Goal: Task Accomplishment & Management: Manage account settings

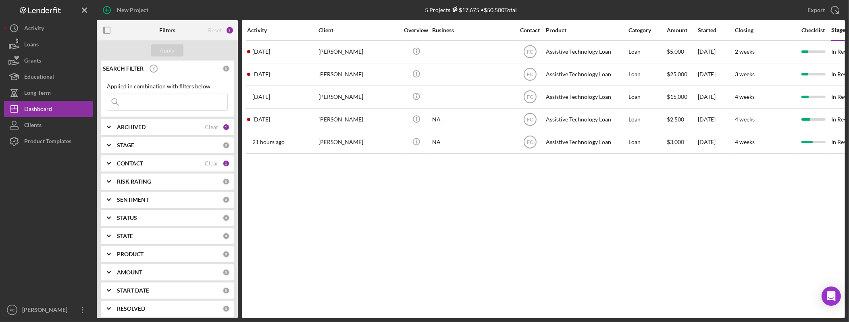
click at [355, 243] on div "Activity Client Overview Business Contact Product Category Amount Started Closi…" at bounding box center [543, 169] width 603 height 298
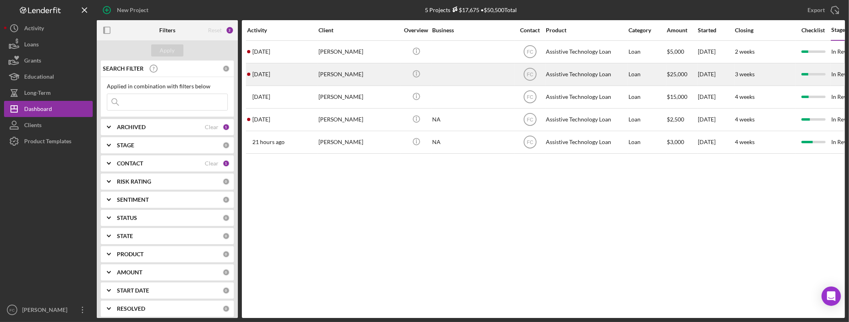
click at [359, 72] on div "[PERSON_NAME]" at bounding box center [359, 74] width 81 height 21
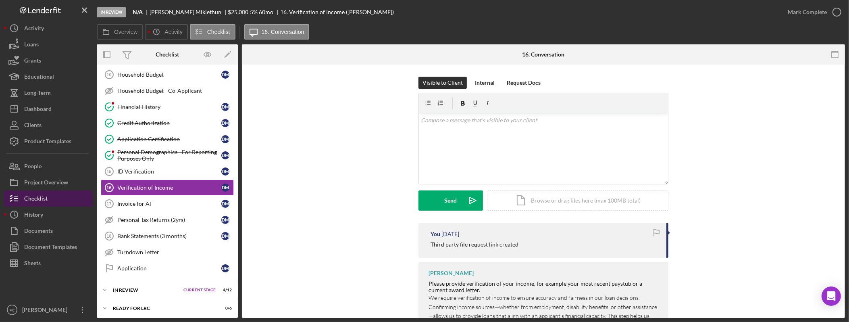
click at [47, 198] on button "Checklist" at bounding box center [48, 198] width 89 height 16
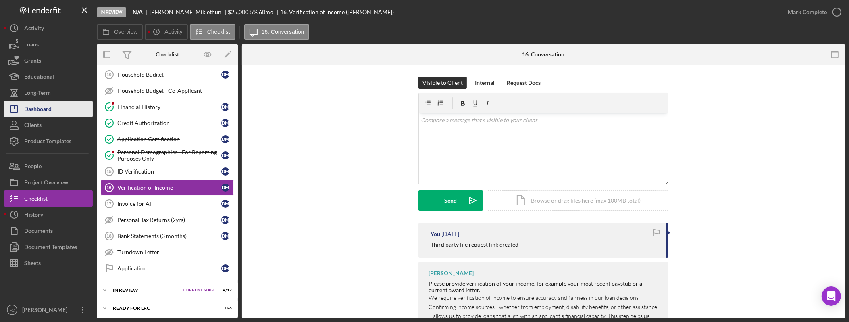
click at [45, 107] on div "Dashboard" at bounding box center [37, 110] width 27 height 18
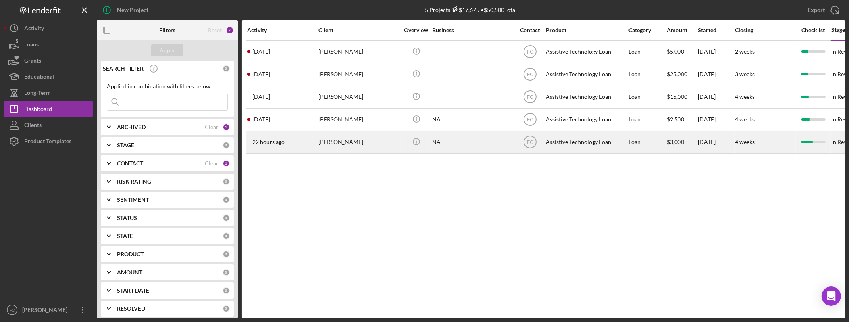
click at [341, 141] on div "Augustin Rojas" at bounding box center [359, 141] width 81 height 21
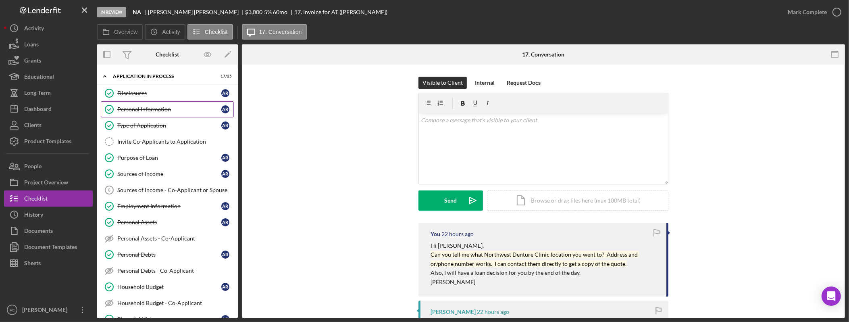
click at [157, 115] on link "Personal Information Personal Information A R" at bounding box center [167, 109] width 133 height 16
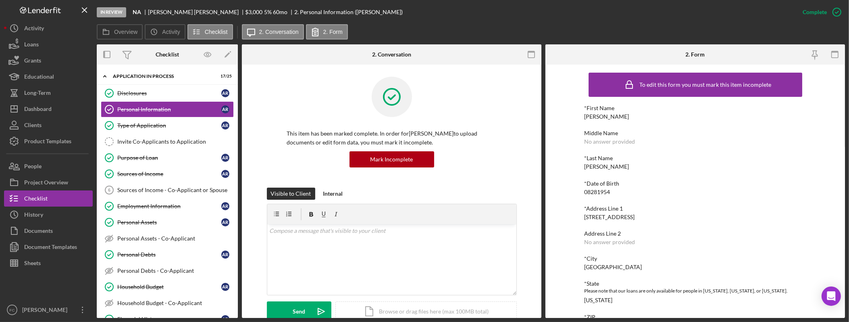
drag, startPoint x: 651, startPoint y: 188, endPoint x: 686, endPoint y: 202, distance: 37.4
click at [652, 187] on div "*Date of Birth 08281954" at bounding box center [696, 187] width 222 height 15
click at [702, 194] on div "*Date of Birth 08281954" at bounding box center [696, 187] width 222 height 15
click at [618, 166] on div "*Last Name Rojas" at bounding box center [696, 162] width 222 height 15
click at [658, 173] on div "*First Name Augustin Middle Name No answer provided *Last Name Rojas *Date of B…" at bounding box center [696, 254] width 222 height 299
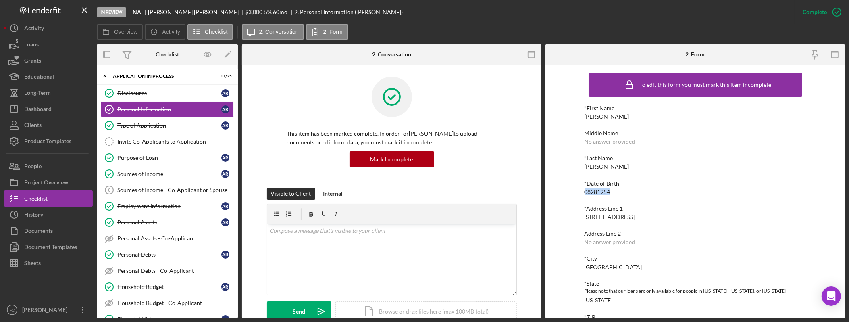
drag, startPoint x: 625, startPoint y: 190, endPoint x: 577, endPoint y: 193, distance: 47.7
click at [577, 193] on div "To edit this form you must mark this item incomplete *First Name Augustin Middl…" at bounding box center [696, 191] width 300 height 253
click at [652, 189] on div "*Date of Birth 08281954" at bounding box center [696, 187] width 222 height 15
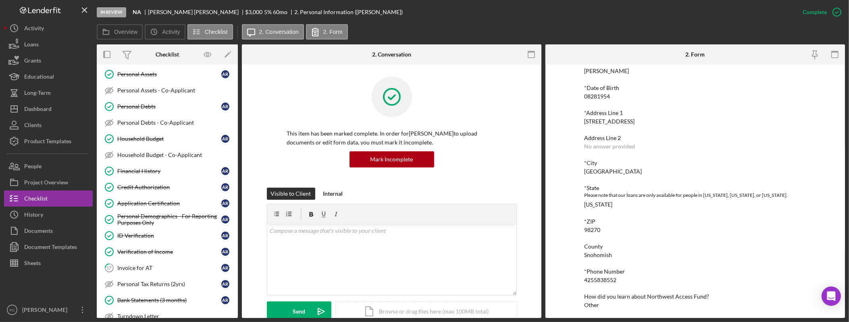
scroll to position [98, 0]
click at [145, 271] on div "Invoice for AT" at bounding box center [169, 268] width 104 height 6
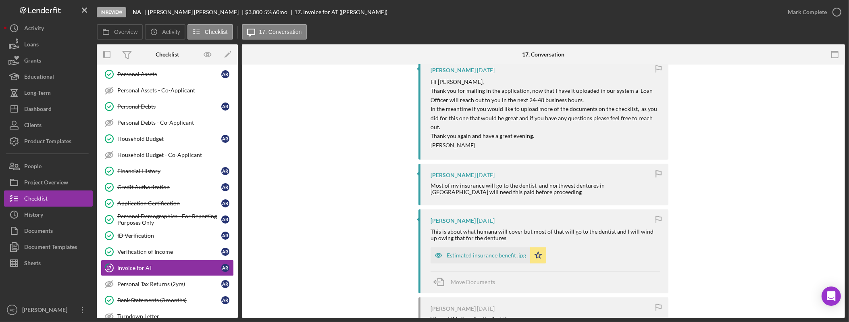
scroll to position [532, 0]
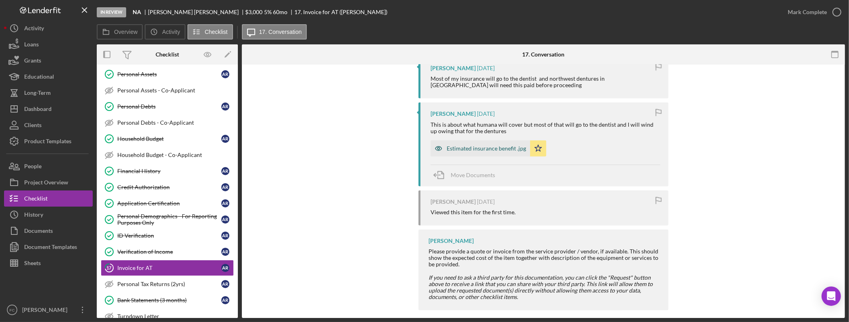
click at [496, 145] on div "Estimated insurance benefit .jpg" at bounding box center [486, 148] width 79 height 6
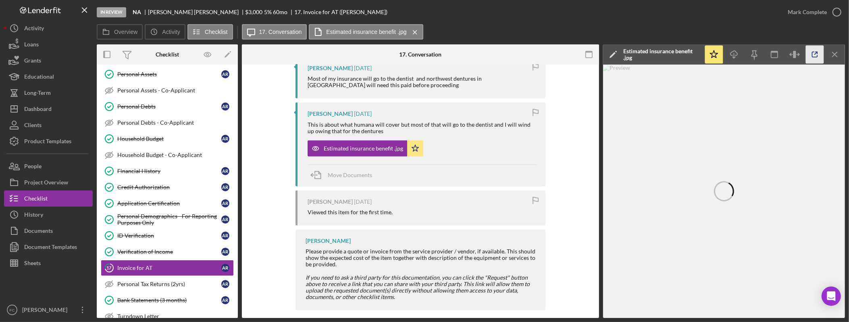
click at [813, 53] on icon "button" at bounding box center [815, 54] width 5 height 5
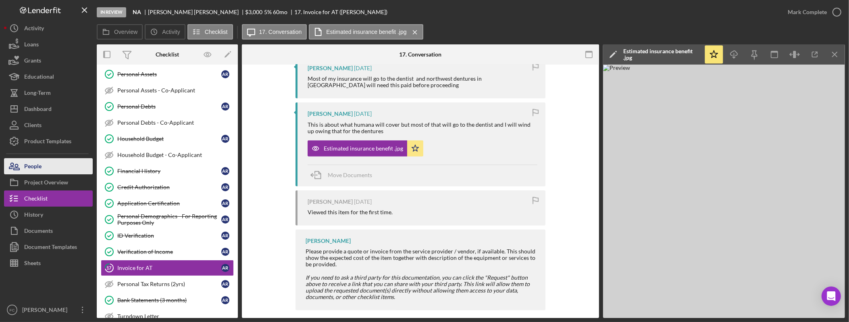
click at [50, 165] on button "People" at bounding box center [48, 166] width 89 height 16
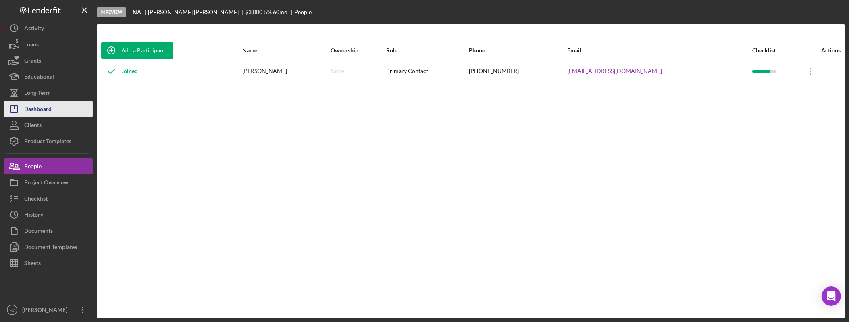
click at [51, 110] on div "Dashboard" at bounding box center [37, 110] width 27 height 18
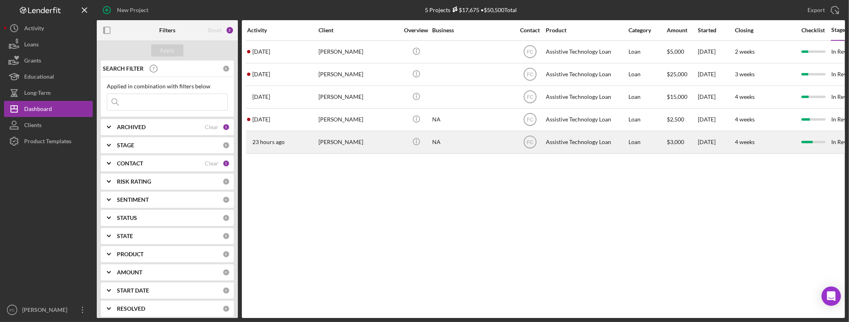
click at [325, 145] on div "Augustin Rojas" at bounding box center [359, 141] width 81 height 21
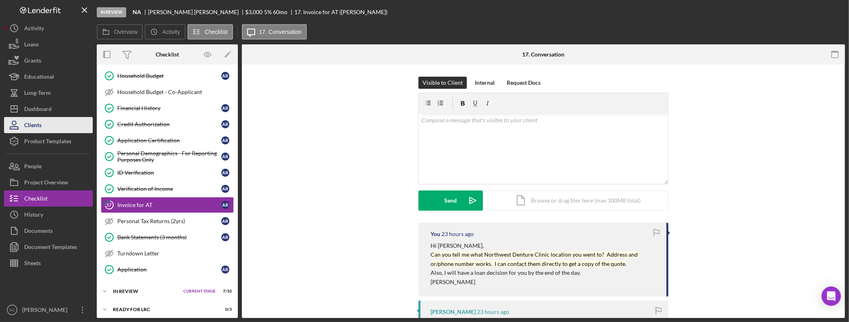
scroll to position [228, 0]
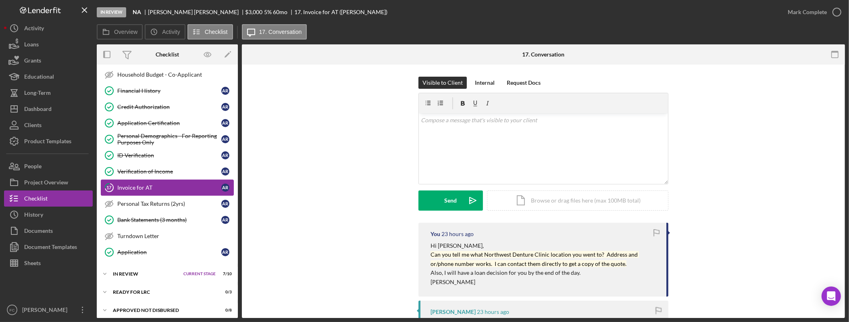
click at [151, 191] on div "Invoice for AT" at bounding box center [169, 187] width 104 height 6
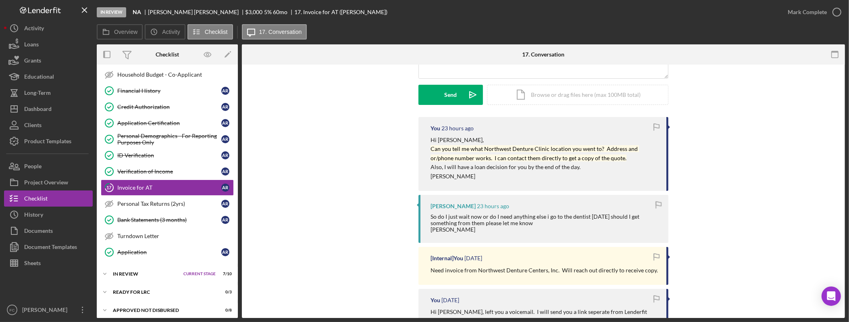
scroll to position [0, 0]
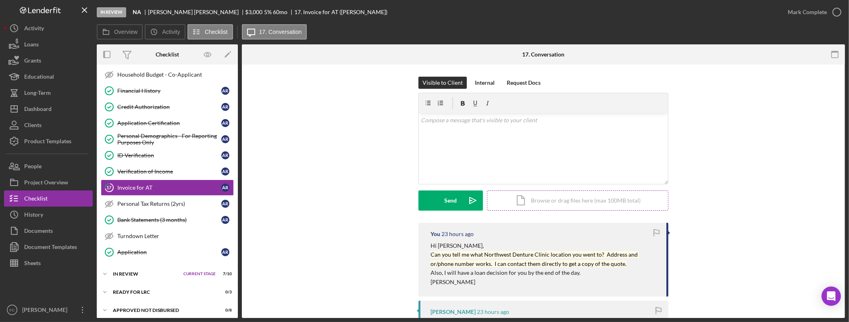
click at [546, 204] on div "Icon/Document Browse or drag files here (max 100MB total) Tap to choose files o…" at bounding box center [577, 200] width 181 height 20
click at [442, 201] on div "Upload" at bounding box center [451, 200] width 18 height 20
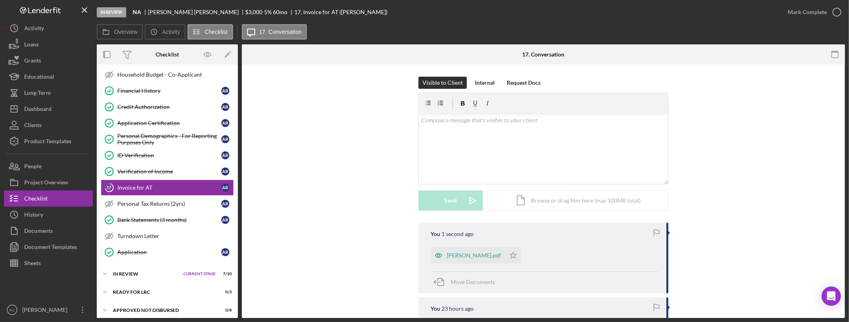
drag, startPoint x: 503, startPoint y: 255, endPoint x: 522, endPoint y: 251, distance: 19.1
click at [510, 255] on polygon "button" at bounding box center [513, 255] width 7 height 6
click at [796, 9] on div "Mark Complete" at bounding box center [807, 12] width 39 height 16
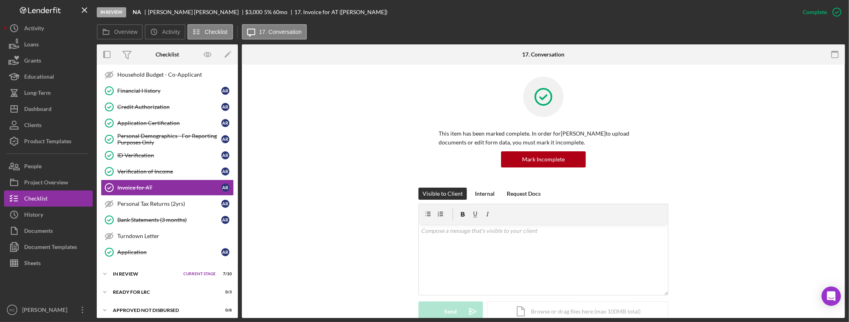
click at [293, 215] on div "Visible to Client Internal Request Docs v Color teal Color pink Remove color Ad…" at bounding box center [543, 261] width 579 height 146
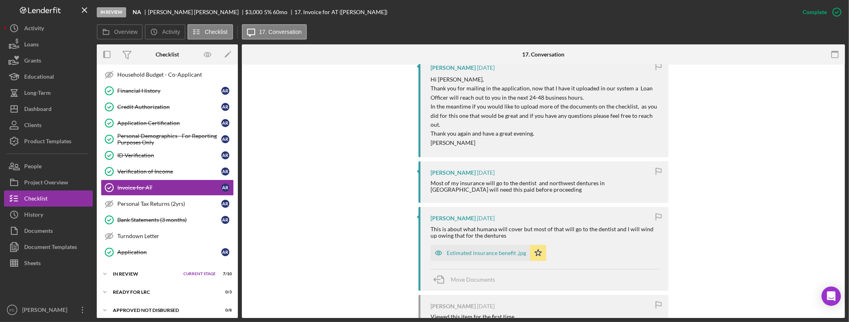
scroll to position [746, 0]
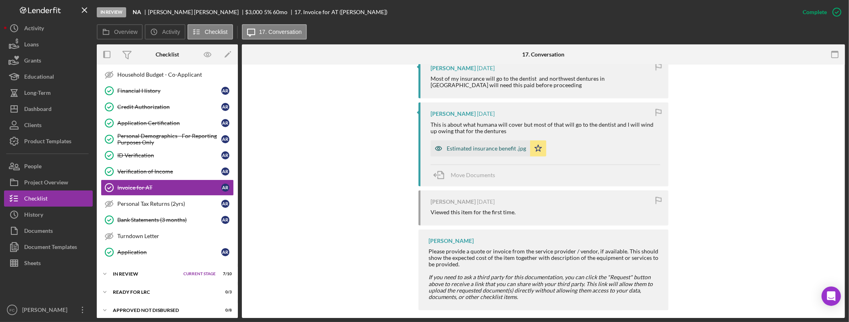
click at [495, 145] on div "Estimated insurance benefit .jpg" at bounding box center [486, 148] width 79 height 6
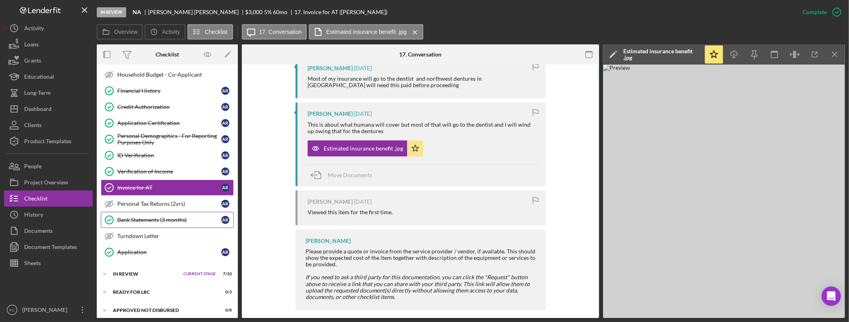
click at [165, 223] on div "Bank Statements (3 months)" at bounding box center [169, 220] width 104 height 6
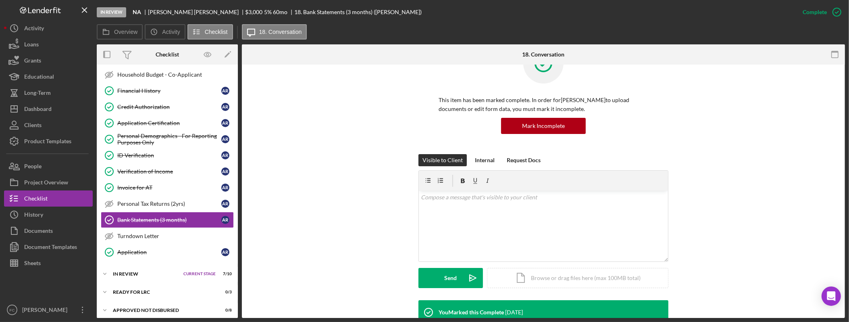
scroll to position [281, 0]
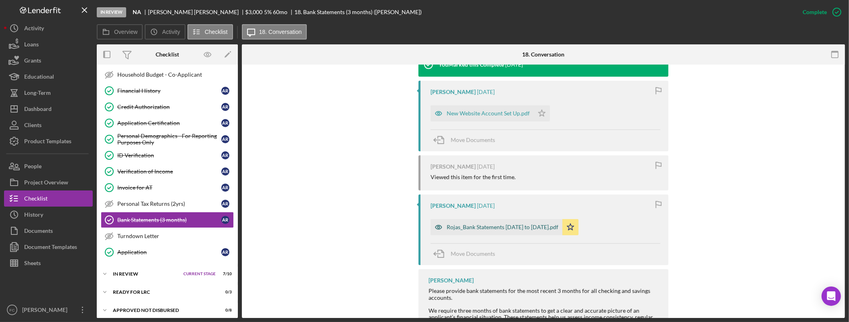
click at [468, 227] on div "Rojas_Bank Statements May 1 to Sept 15.pdf" at bounding box center [503, 227] width 112 height 6
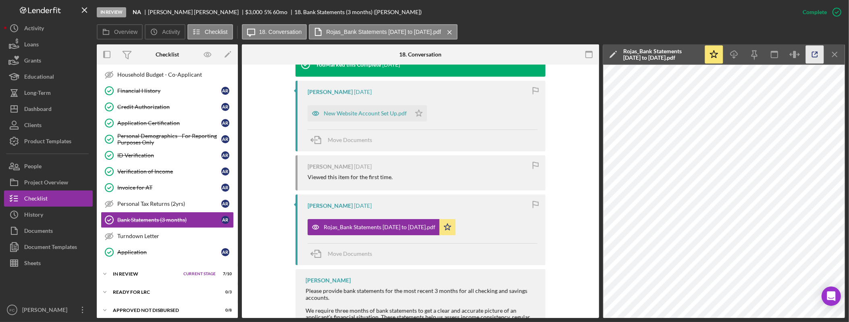
click at [811, 52] on icon "button" at bounding box center [815, 55] width 18 height 18
click at [151, 99] on link "Financial History Financial History A R" at bounding box center [167, 91] width 133 height 16
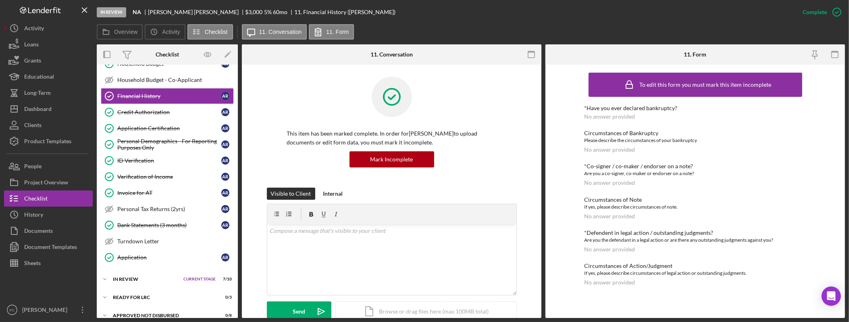
scroll to position [256, 0]
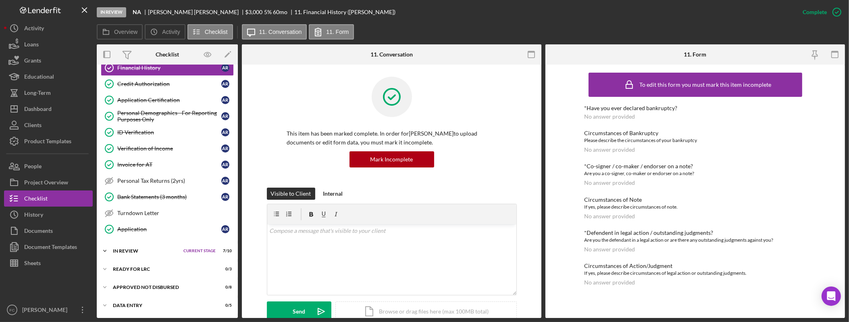
click at [147, 249] on div "In Review" at bounding box center [146, 250] width 67 height 5
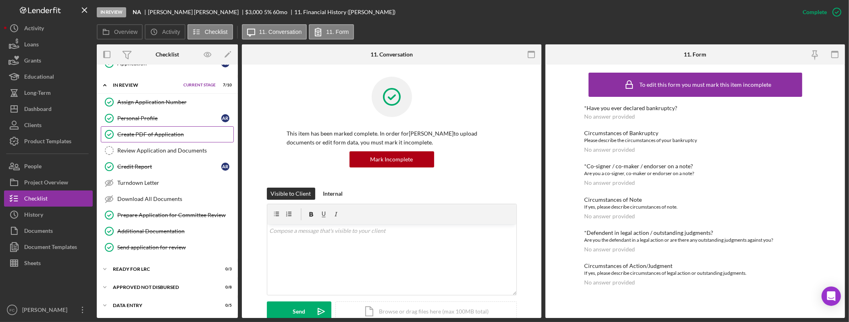
click at [159, 132] on div "Create PDF of Application" at bounding box center [175, 134] width 116 height 6
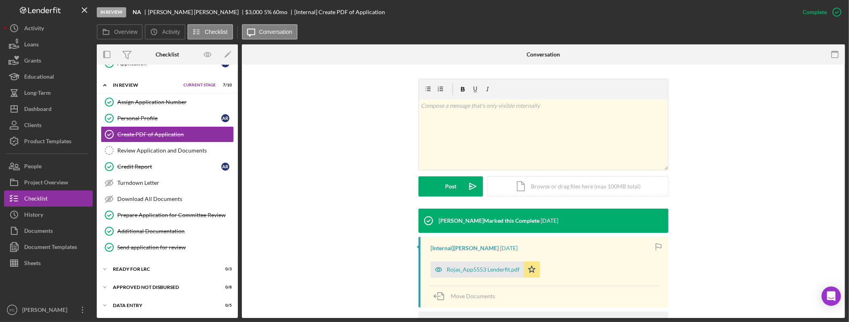
scroll to position [115, 0]
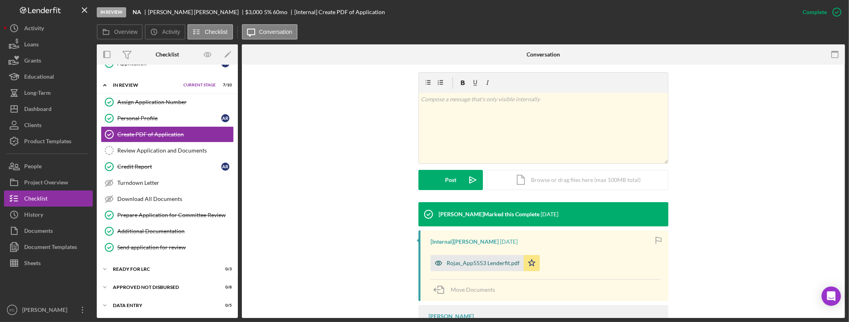
click at [478, 267] on div "Rojas_App5553 Lenderfit.pdf" at bounding box center [477, 263] width 93 height 16
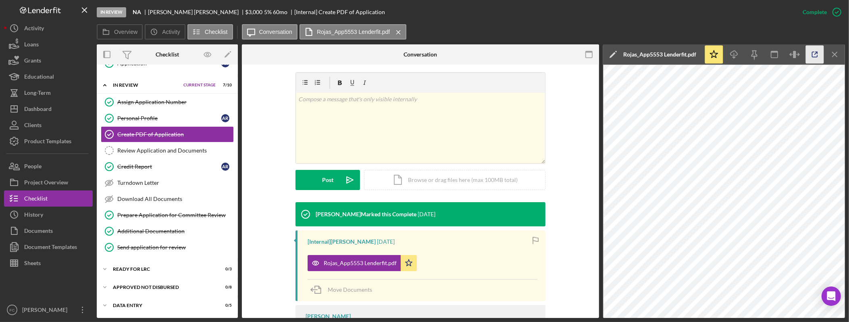
click at [811, 54] on icon "button" at bounding box center [815, 55] width 18 height 18
drag, startPoint x: 52, startPoint y: 265, endPoint x: 72, endPoint y: 258, distance: 21.6
click at [52, 265] on button "Sheets" at bounding box center [48, 263] width 89 height 16
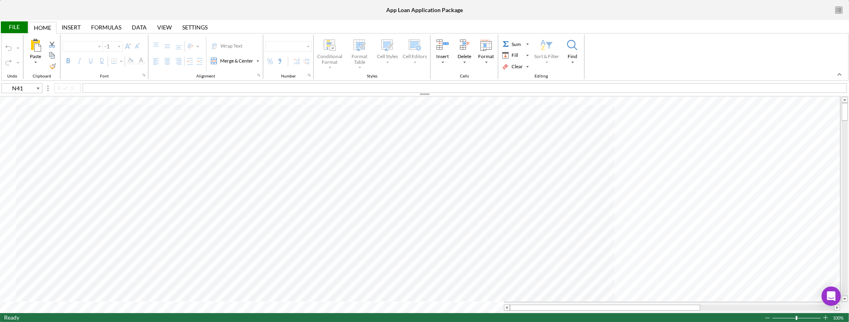
type input "Calibri"
type input "11"
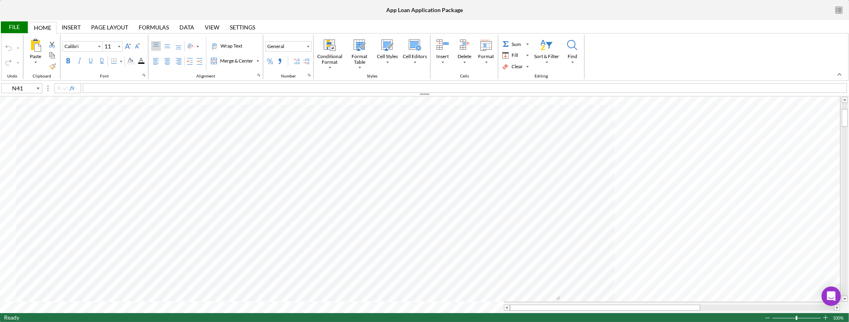
type input "I16"
type input "Arial"
type input "10"
type input "A1"
type input "Calibri"
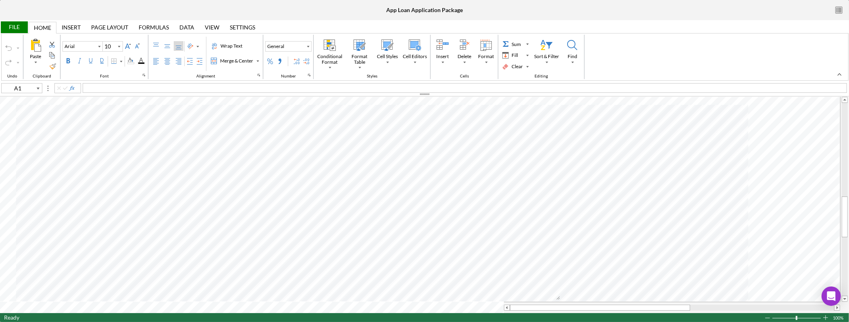
type input "11"
type input "I16"
type input "Arial"
type input "10"
type input "N41"
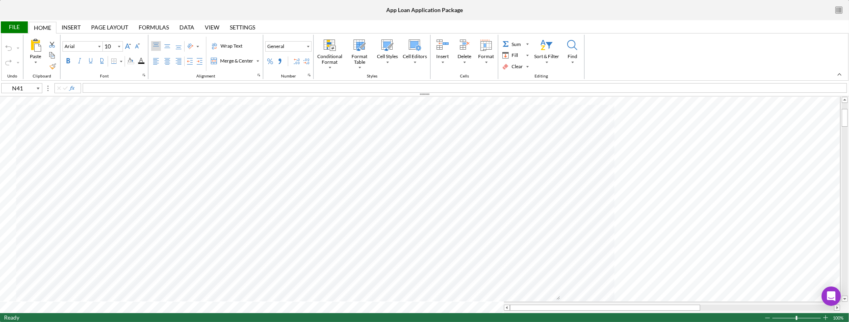
type input "Calibri"
type input "11"
click at [840, 13] on icon "button" at bounding box center [839, 10] width 18 height 18
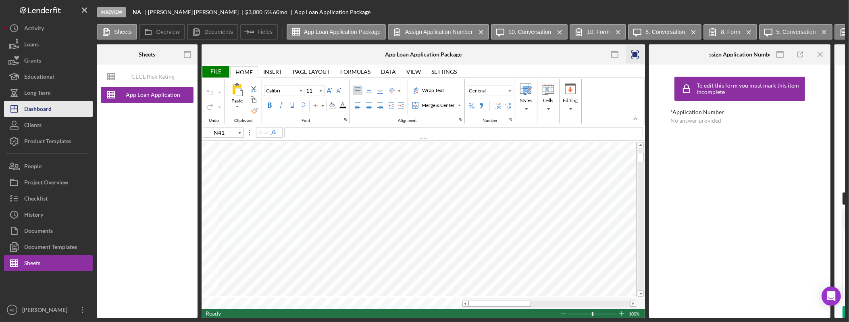
click at [49, 110] on div "Dashboard" at bounding box center [37, 110] width 27 height 18
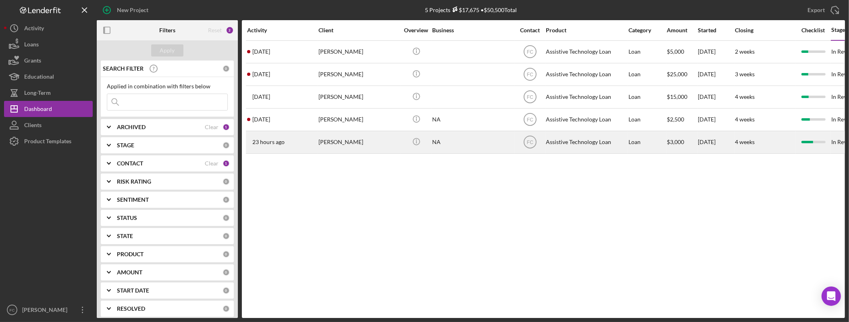
click at [355, 141] on div "Augustin Rojas" at bounding box center [359, 141] width 81 height 21
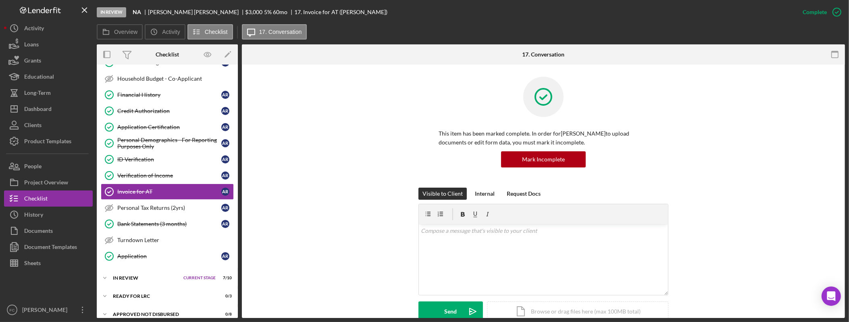
scroll to position [228, 0]
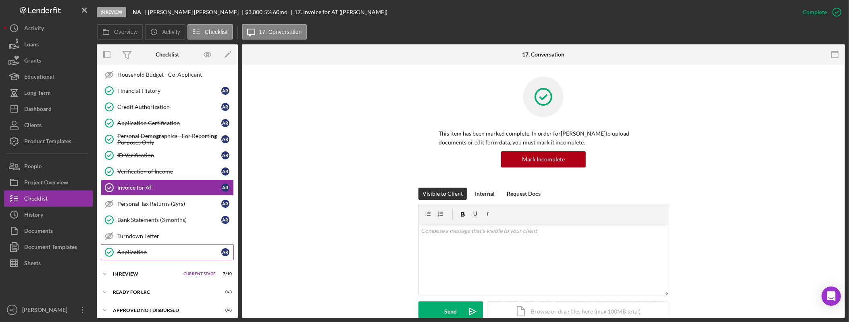
click at [159, 255] on div "Application" at bounding box center [169, 252] width 104 height 6
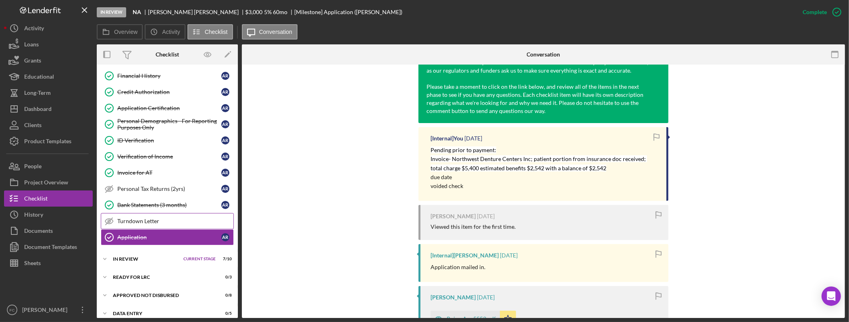
scroll to position [256, 0]
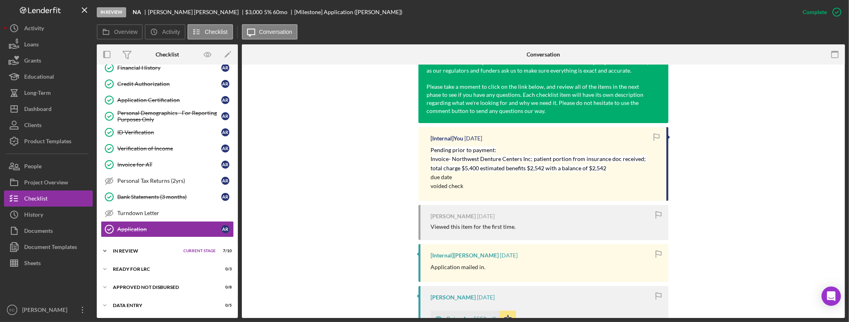
click at [150, 252] on div "In Review" at bounding box center [146, 250] width 67 height 5
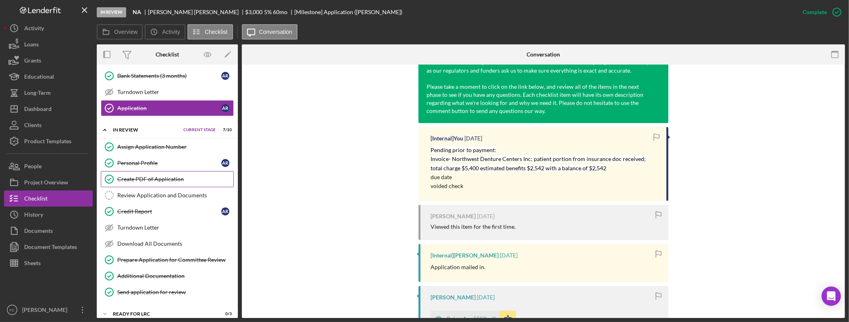
scroll to position [387, 0]
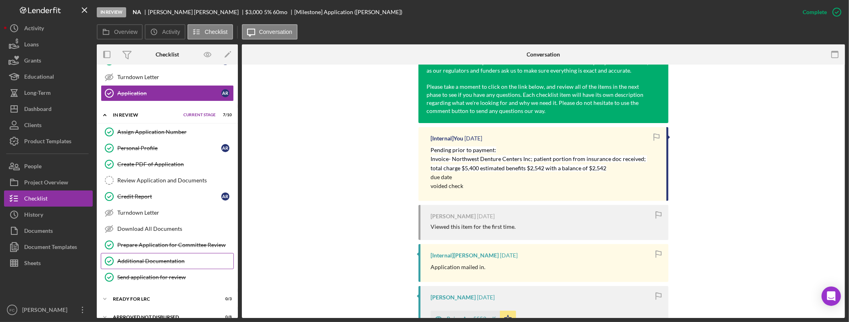
click at [164, 264] on div "Additional Documentation" at bounding box center [175, 261] width 116 height 6
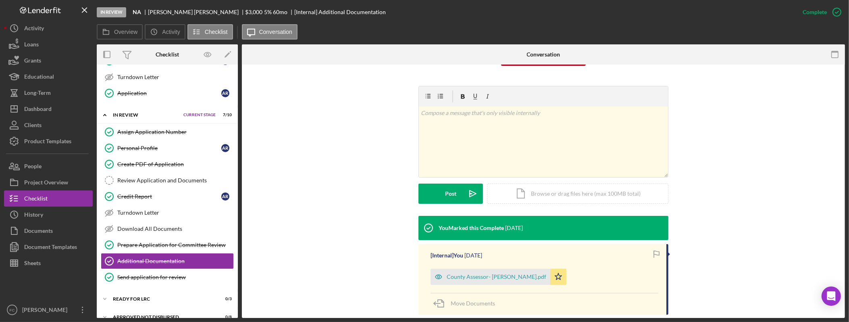
scroll to position [167, 0]
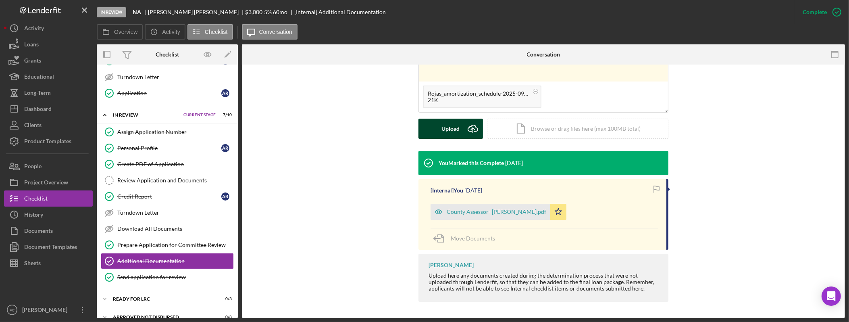
click at [440, 128] on button "Upload Icon/Upload" at bounding box center [451, 129] width 65 height 20
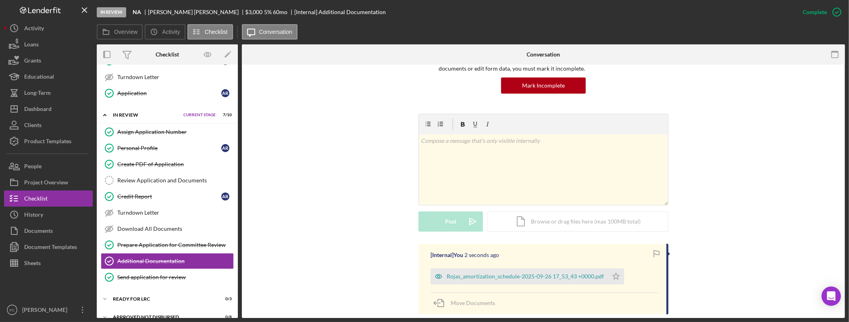
scroll to position [120, 0]
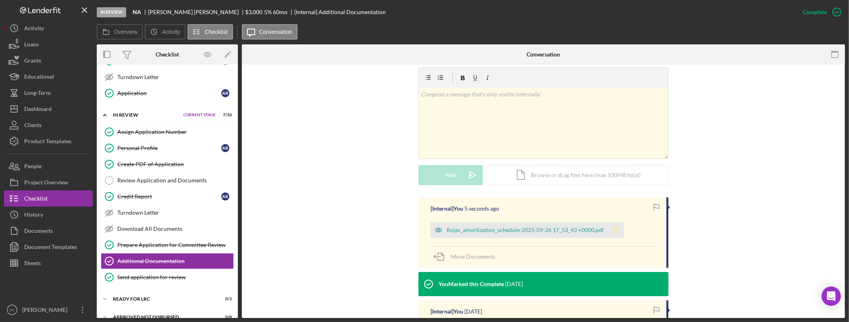
click at [610, 233] on icon "Icon/Star" at bounding box center [616, 230] width 16 height 16
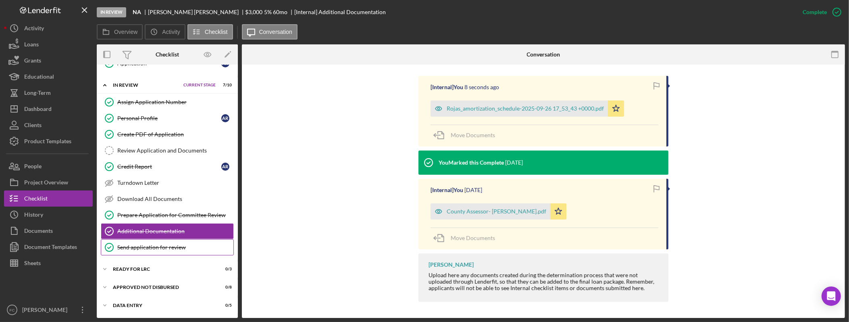
scroll to position [424, 0]
click at [151, 271] on div "Ready for LRC" at bounding box center [153, 269] width 81 height 5
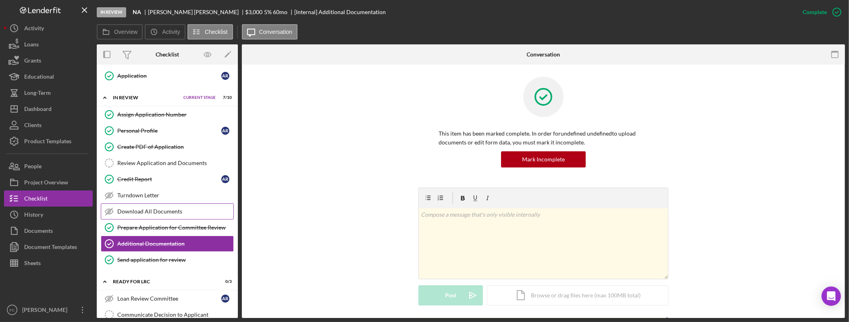
scroll to position [311, 0]
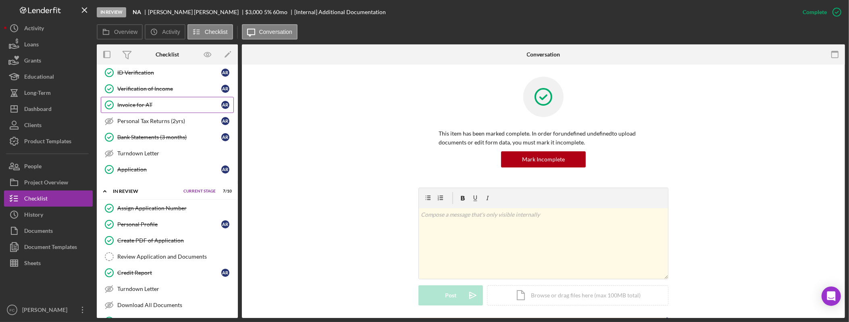
click at [164, 112] on link "Invoice for AT Invoice for AT A R" at bounding box center [167, 105] width 133 height 16
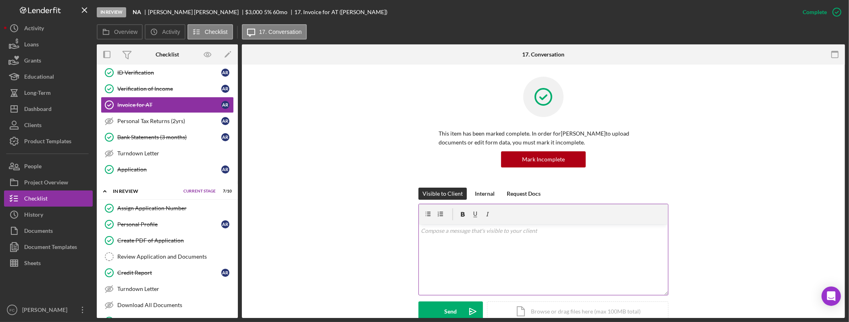
click at [475, 246] on div "v Color teal Color pink Remove color Add row above Add row below Add column bef…" at bounding box center [543, 259] width 249 height 71
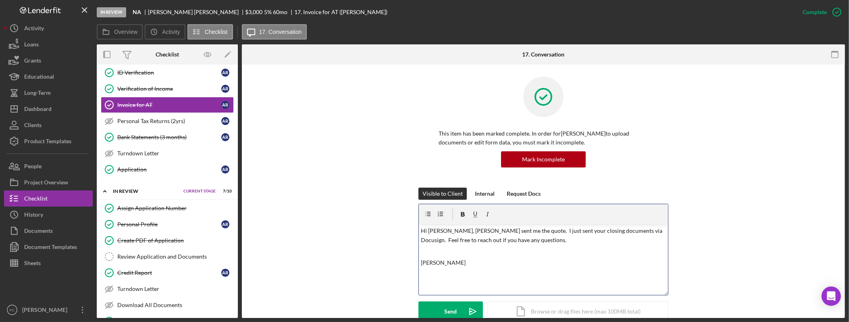
click at [445, 231] on p "Hi Augie, Liz sent me the quote. I just sent your closing documents via Docusig…" at bounding box center [543, 235] width 245 height 18
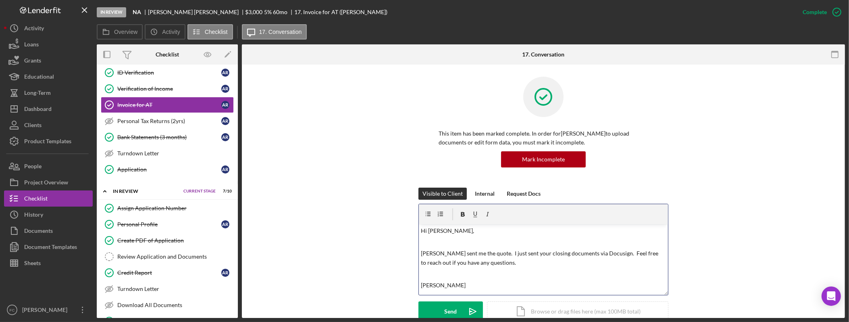
click at [474, 257] on p "Liz sent me the quote. I just sent your closing documents via Docusign. Feel fr…" at bounding box center [543, 258] width 245 height 18
click at [453, 310] on div "Send" at bounding box center [451, 311] width 13 height 20
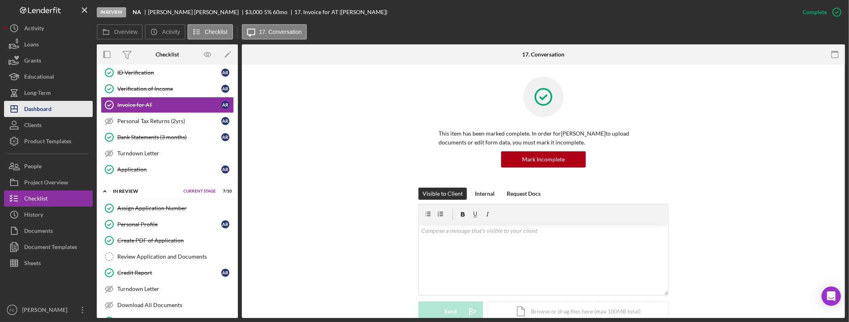
click at [41, 103] on div "Dashboard" at bounding box center [37, 110] width 27 height 18
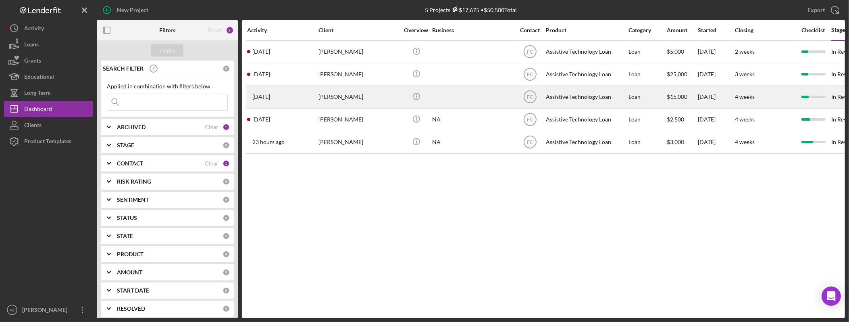
click at [357, 101] on div "[PERSON_NAME]" at bounding box center [359, 96] width 81 height 21
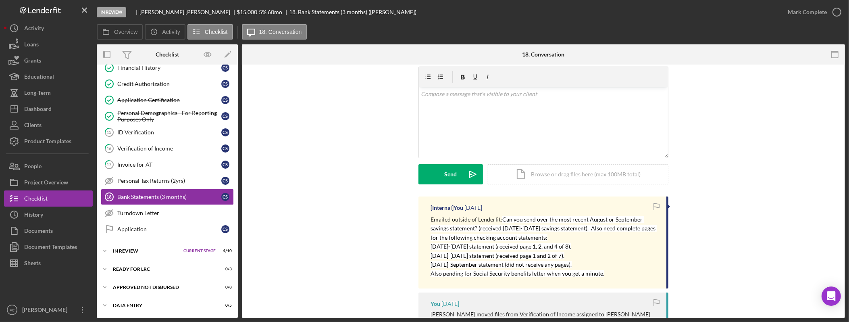
scroll to position [27, 0]
click at [164, 148] on div "Verification of Income" at bounding box center [169, 148] width 104 height 6
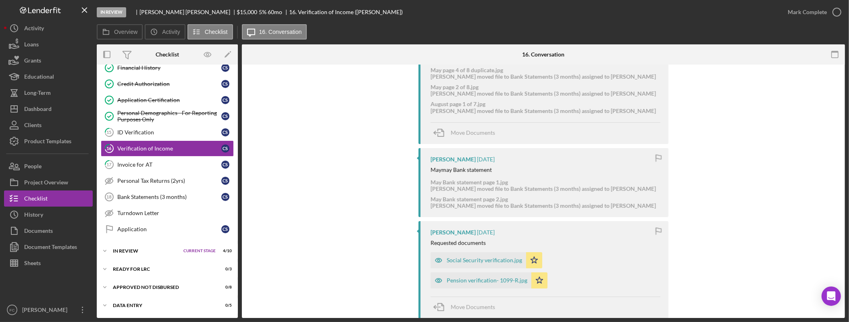
scroll to position [283, 0]
click at [498, 261] on div "Social Security verification.jpg" at bounding box center [484, 259] width 75 height 6
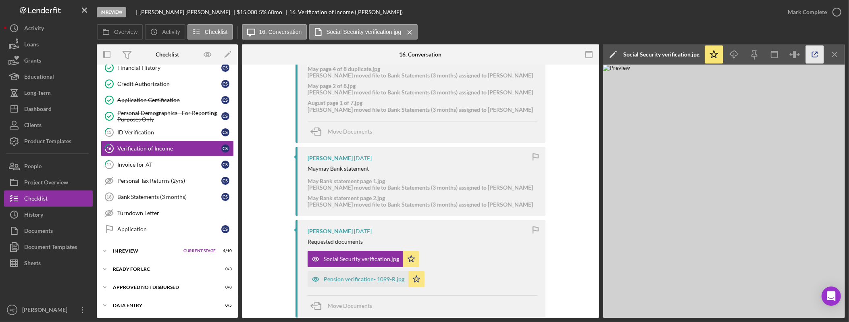
click at [814, 54] on icon "button" at bounding box center [815, 55] width 18 height 18
click at [61, 259] on button "Sheets" at bounding box center [48, 263] width 89 height 16
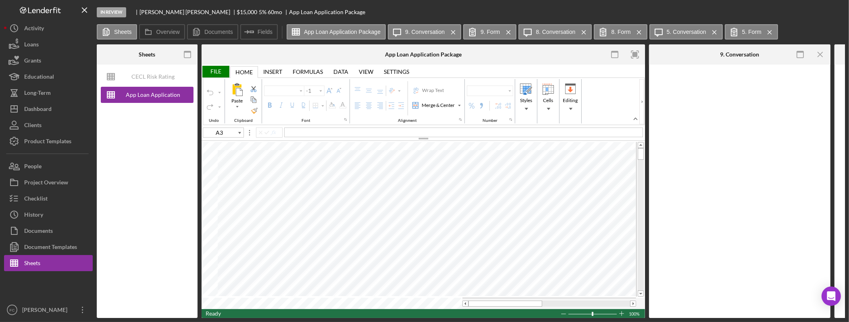
type input "Calibri"
type input "11"
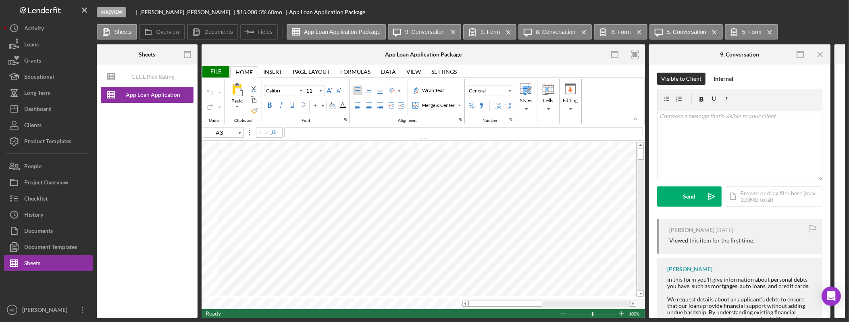
type input "C20"
type input "Arial"
type input "12"
type input "H13"
type input "10"
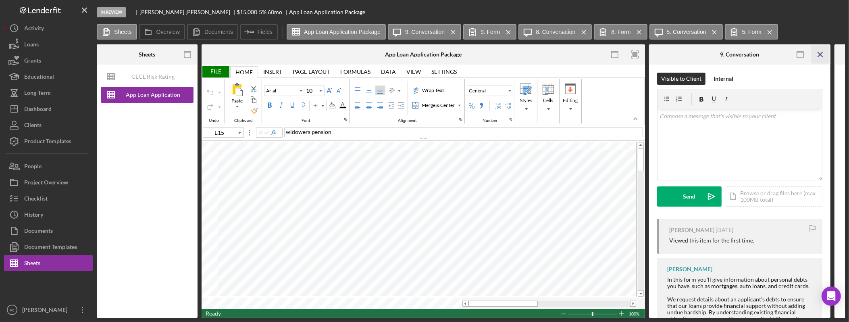
click at [819, 52] on line "button" at bounding box center [820, 54] width 4 height 4
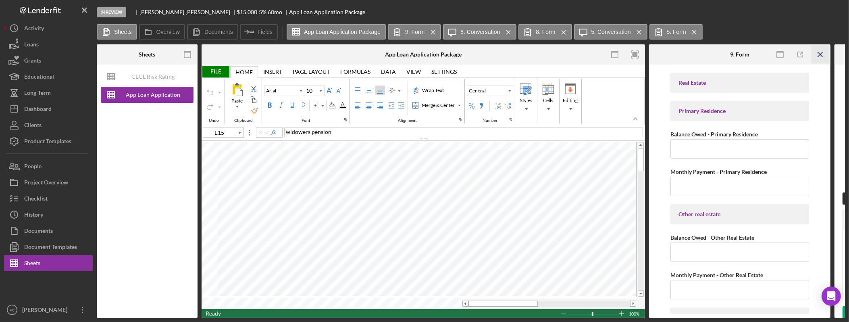
click at [823, 50] on icon "Icon/Menu Close" at bounding box center [821, 55] width 18 height 18
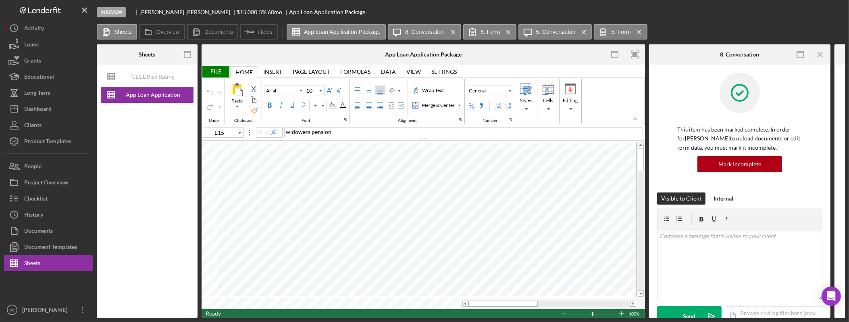
click at [633, 53] on rect "button" at bounding box center [635, 54] width 5 height 5
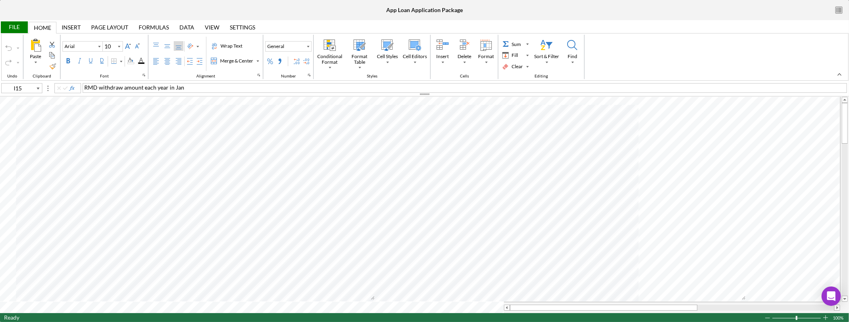
type input "E12"
click at [113, 90] on span "gross mo $1913" at bounding box center [104, 87] width 40 height 7
click at [170, 83] on div "widowers pension" at bounding box center [465, 88] width 765 height 10
drag, startPoint x: 149, startPoint y: 86, endPoint x: -2, endPoint y: 83, distance: 151.3
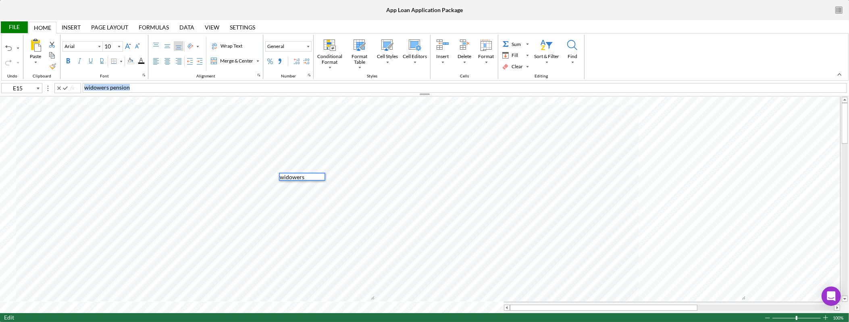
click at [0, 83] on html "In Review Cynthia Smith $15,000 $5,250 5 % 60 mo App Loan Application Package S…" at bounding box center [424, 161] width 849 height 322
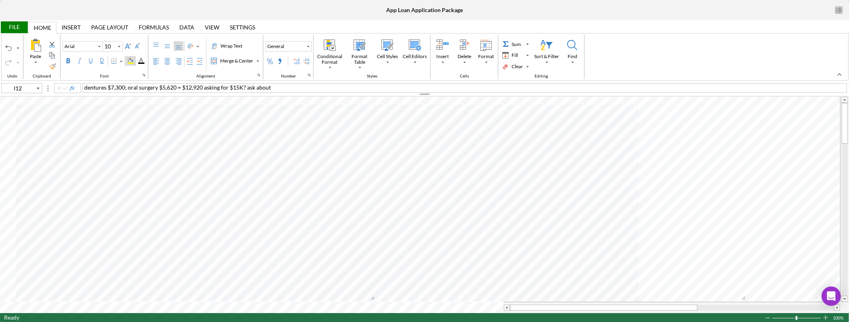
click at [136, 62] on div "Background Color" at bounding box center [130, 61] width 10 height 10
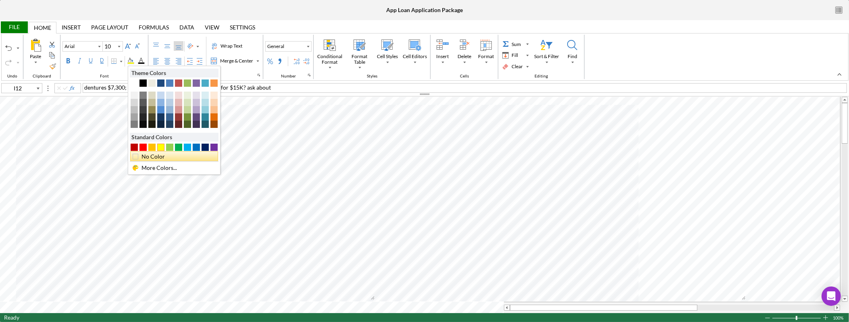
click at [162, 160] on div "No Color" at bounding box center [176, 156] width 72 height 9
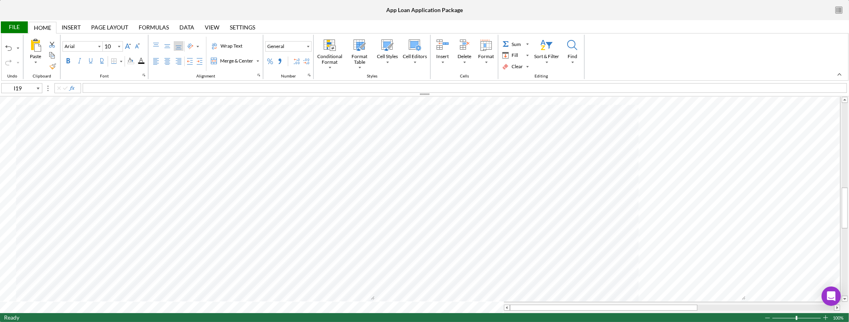
type input "E80"
type input "A3"
type input "Calibri"
type input "11"
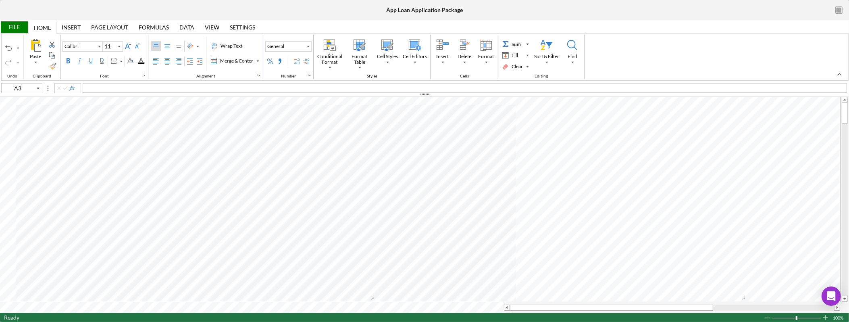
type input "C20"
type input "Arial"
type input "12"
type input "A3"
type input "Calibri"
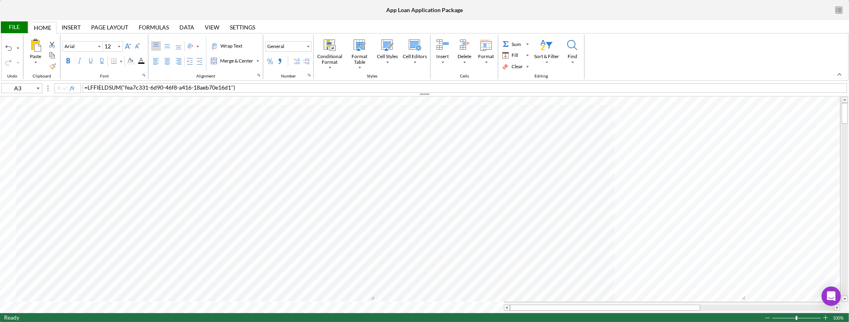
type input "11"
type input "I23"
type input "Arial"
type input "10"
click at [21, 21] on div "File" at bounding box center [14, 27] width 28 height 12
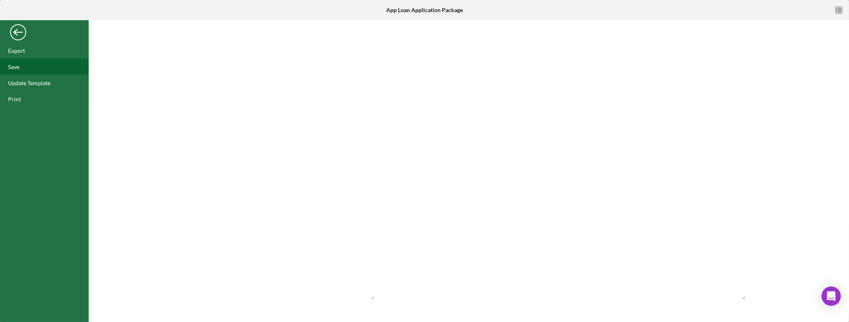
click at [24, 71] on div "Save" at bounding box center [44, 66] width 89 height 16
click at [21, 32] on div "Back" at bounding box center [18, 30] width 16 height 16
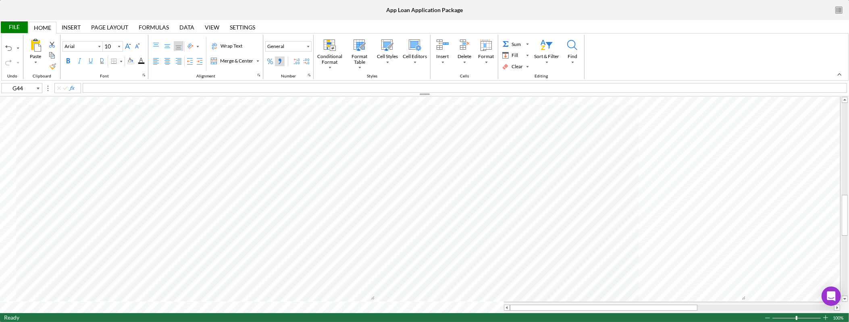
type input "B83"
type input "C20"
type input "12"
type input "H13"
type input "10"
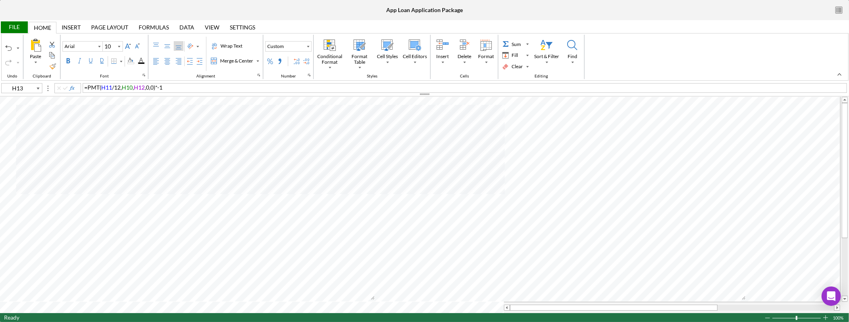
type input "B12"
type input "H10"
type input "G10"
click at [134, 60] on div "Background Color" at bounding box center [130, 61] width 6 height 6
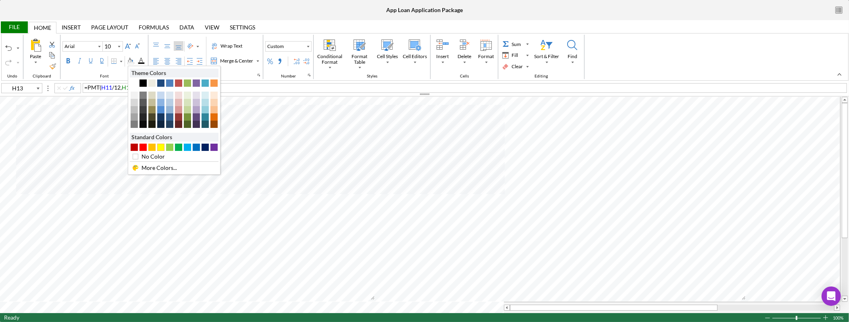
click at [163, 148] on div "#FFFF00" at bounding box center [160, 147] width 7 height 7
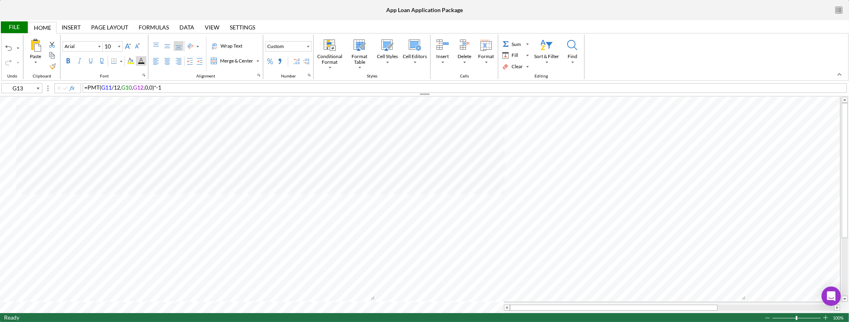
click at [139, 60] on div "Font Color" at bounding box center [141, 61] width 10 height 10
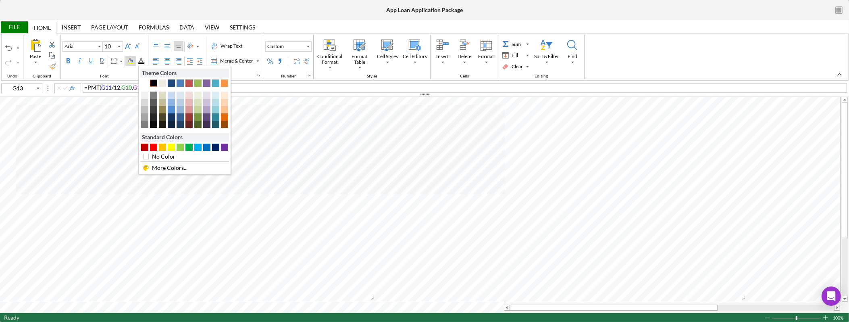
click at [136, 60] on div "Background Color" at bounding box center [130, 61] width 10 height 10
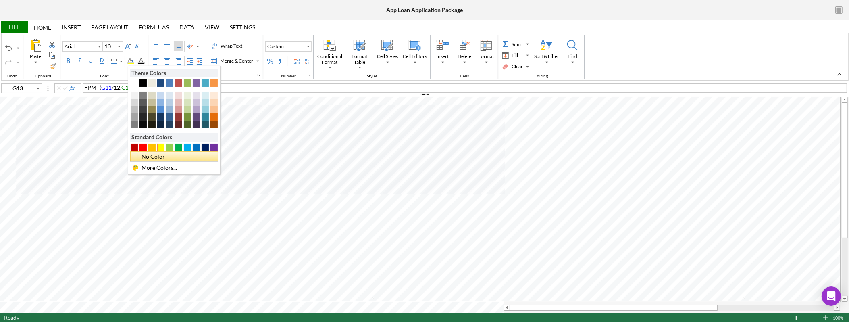
click at [155, 153] on div "No Color" at bounding box center [174, 156] width 88 height 10
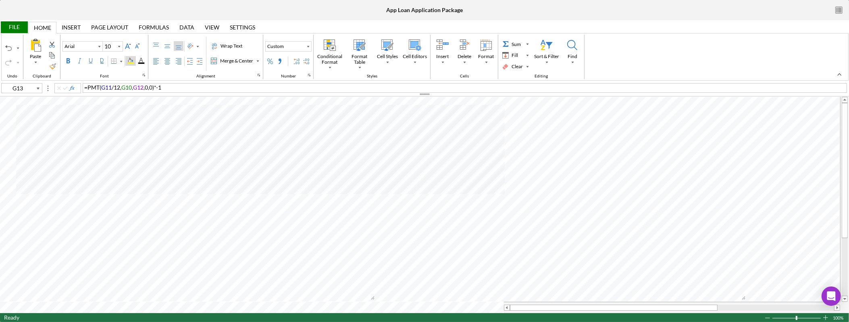
click at [131, 60] on div "Background Color" at bounding box center [130, 61] width 6 height 6
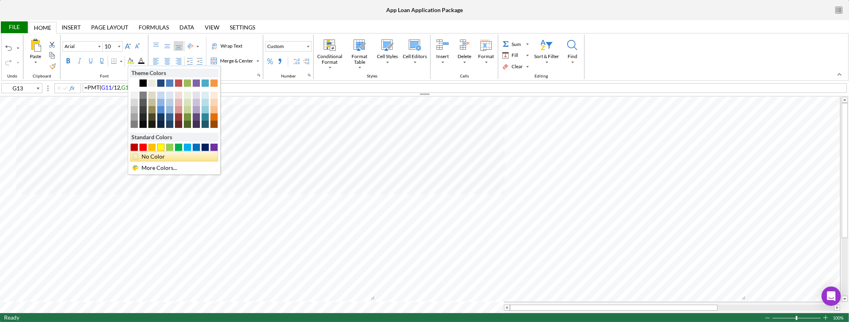
click at [146, 157] on div "No Color" at bounding box center [176, 156] width 72 height 9
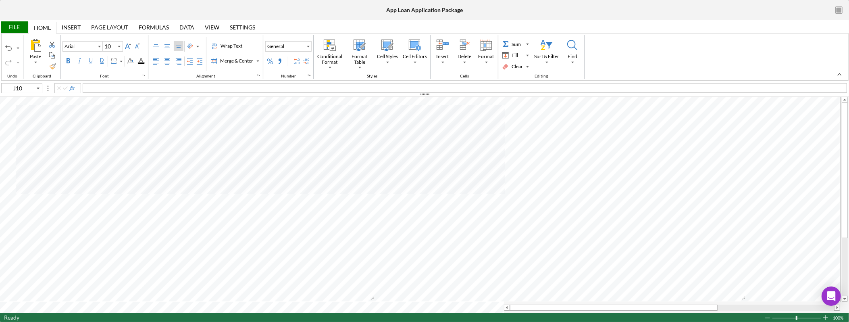
type input "C20"
type input "12"
type input "C39"
click at [119, 45] on icon "Font Size" at bounding box center [118, 47] width 7 height 10
click at [116, 98] on div "11" at bounding box center [113, 95] width 15 height 11
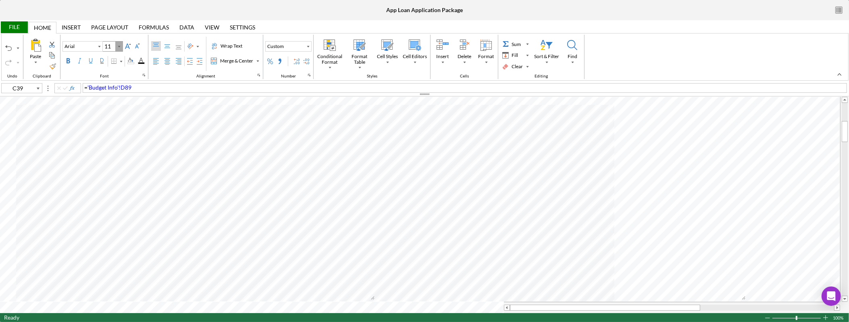
click at [120, 46] on icon "Font Size" at bounding box center [118, 47] width 7 height 10
click at [114, 74] on div "9" at bounding box center [111, 71] width 11 height 11
click at [121, 44] on icon "Font Size" at bounding box center [118, 47] width 7 height 10
click at [114, 81] on div "10" at bounding box center [113, 83] width 15 height 11
type input "10"
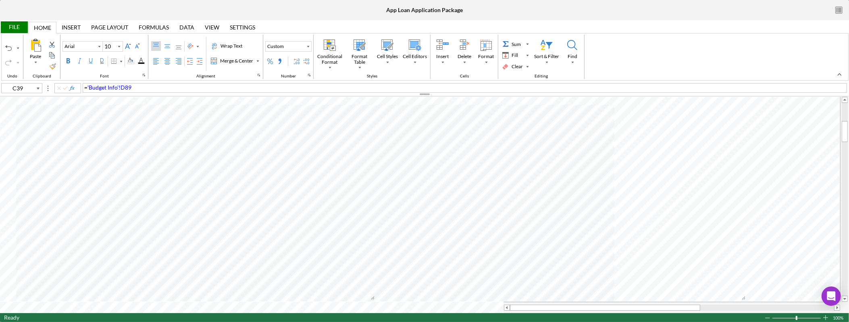
type input "Calibri"
type input "11"
type input "J38"
type input "Arial"
type input "12"
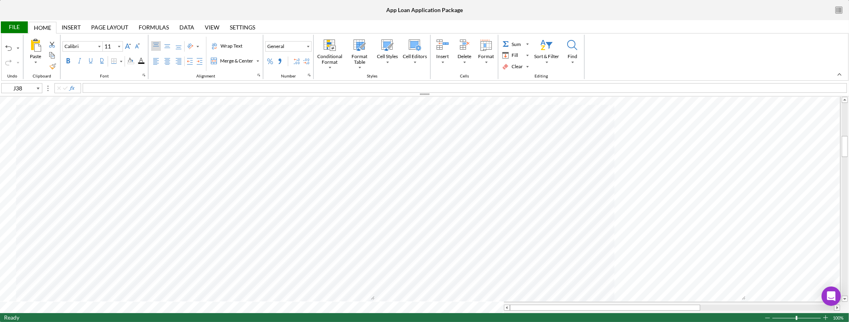
type input "C48"
type input "Calibri"
type input "C15"
type input "Arial"
type input "G5"
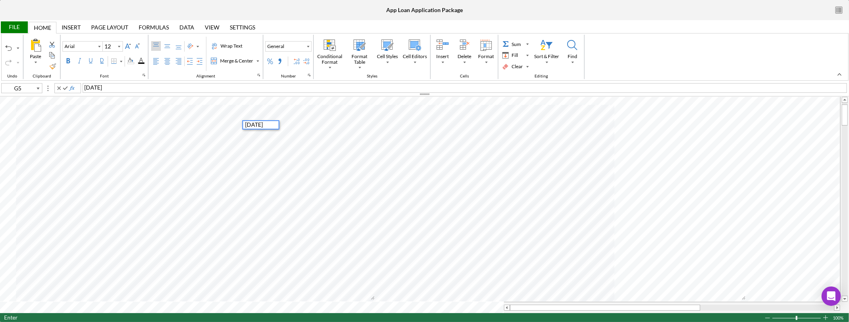
type input "H5"
type input "Arial"
type input "G5"
click at [120, 46] on icon "Font Size" at bounding box center [118, 47] width 7 height 10
click at [118, 94] on div "11" at bounding box center [113, 95] width 15 height 11
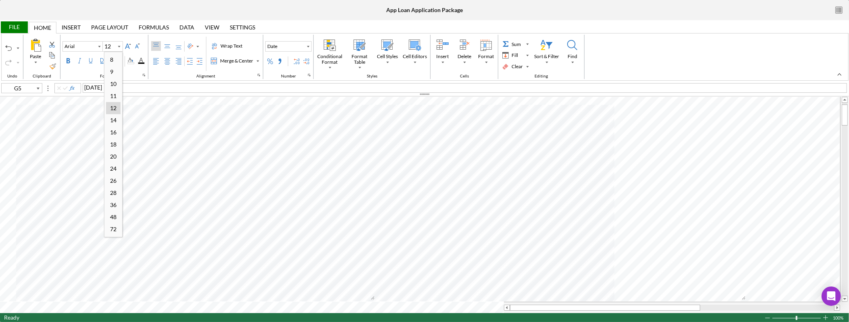
type input "11"
type input "Calibri"
type input "N14"
type input "Arial"
type input "12"
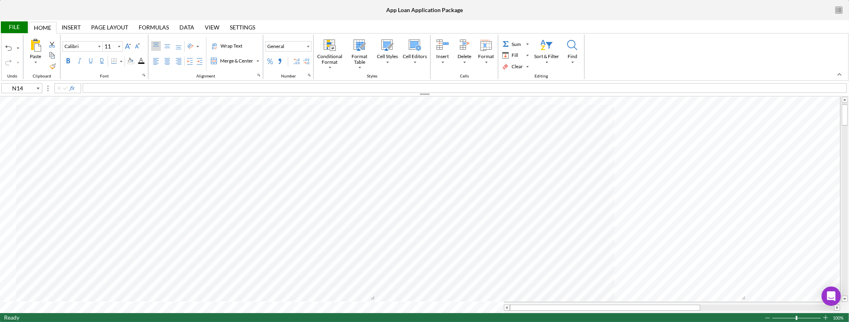
type input "C14"
type input "Calibri"
type input "C16"
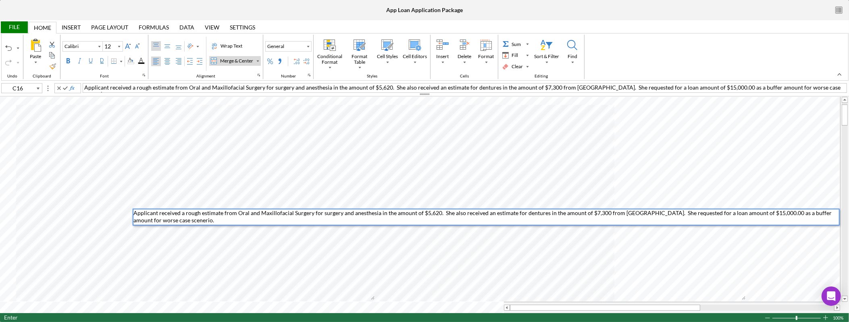
click at [209, 221] on span "Applicant received a rough estimate from Oral and Maxillofacial Surgery for sur…" at bounding box center [483, 216] width 700 height 14
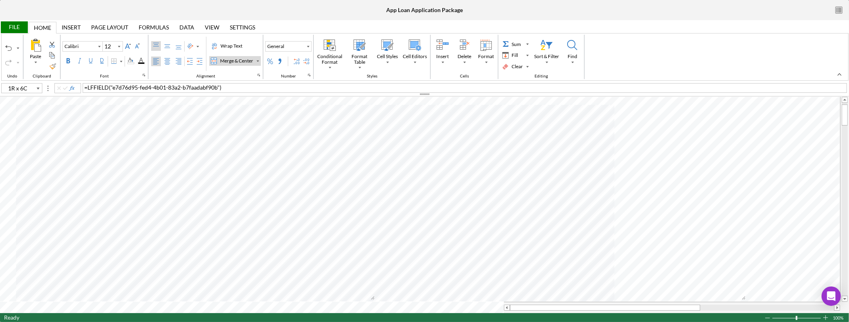
type input "C16"
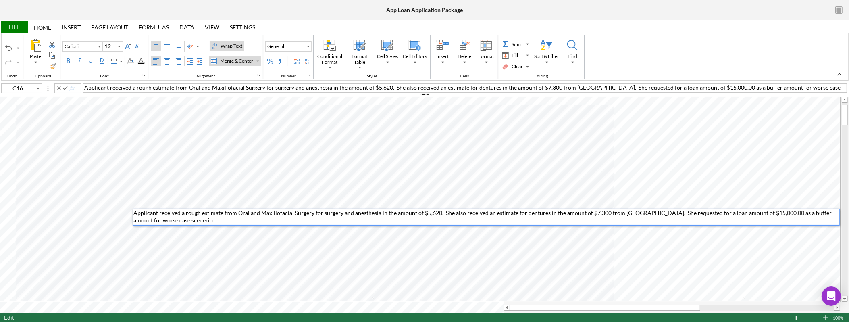
click at [240, 44] on div "Wrap Text" at bounding box center [231, 45] width 25 height 7
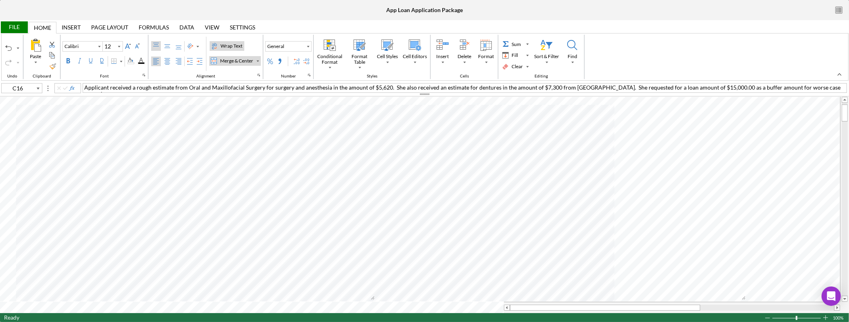
type input "11"
type input "K12"
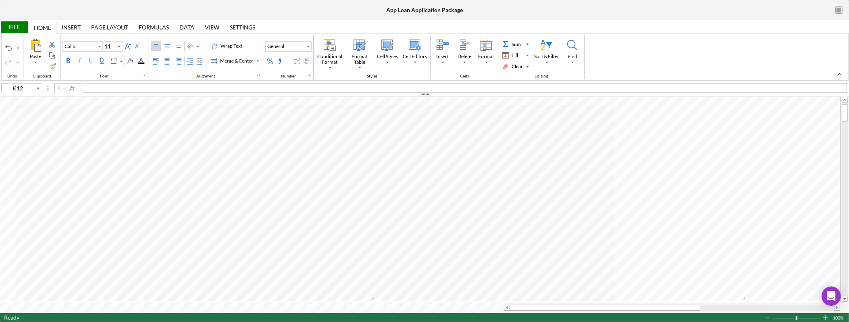
type input "12"
type input "C16"
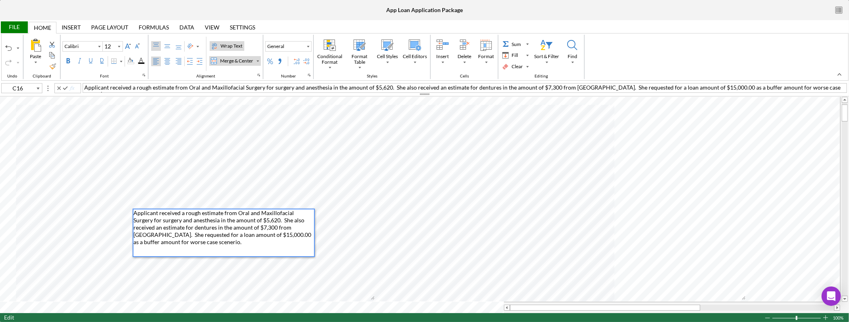
click at [201, 215] on span "Applicant received a rough estimate from Oral and Maxillofacial Surgery for sur…" at bounding box center [222, 227] width 179 height 36
drag, startPoint x: 260, startPoint y: 229, endPoint x: 206, endPoint y: 230, distance: 54.1
click at [206, 230] on span "Applicant provided an estimate from Oral and Maxillofacial Surgery for surgery …" at bounding box center [222, 227] width 179 height 36
click at [266, 227] on span "Applicant provided an estimate from Oral and Maxillofacial Surgery for surgery …" at bounding box center [222, 227] width 179 height 36
type input "L16"
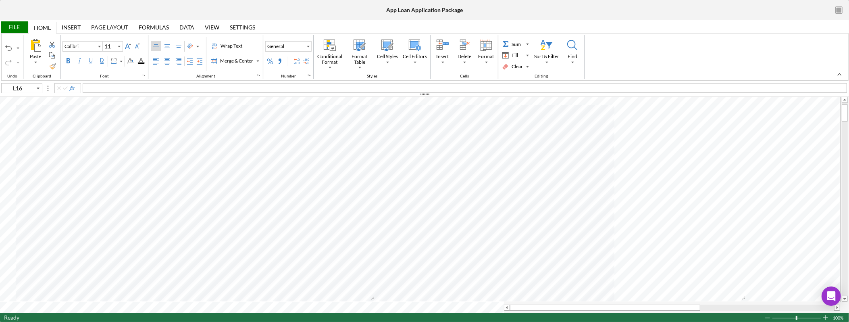
type input "12"
type input "C16"
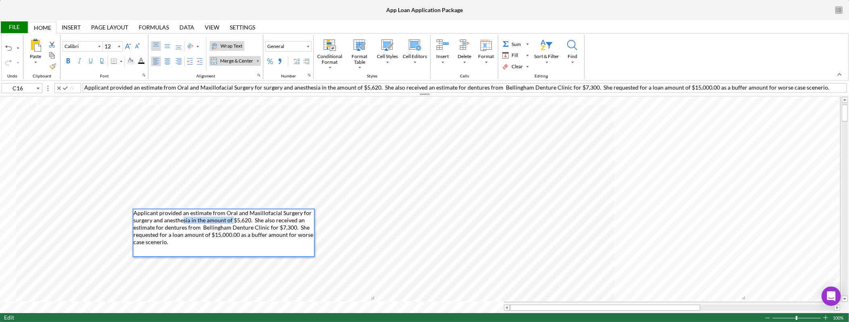
drag, startPoint x: 232, startPoint y: 219, endPoint x: 182, endPoint y: 217, distance: 50.5
click at [182, 217] on span "Applicant provided an estimate from Oral and Maxillofacial Surgery for surgery …" at bounding box center [223, 227] width 181 height 36
click at [269, 237] on span "Applicant provided an estimate from Oral and Maxillofacial Surgery for surgery …" at bounding box center [222, 223] width 179 height 29
type input "N16"
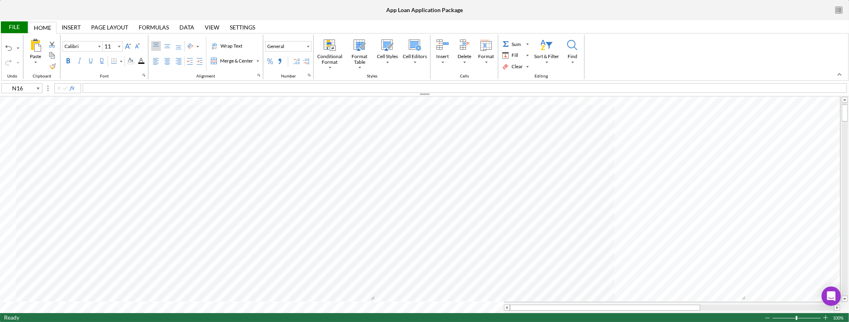
type input "12"
type input "C17"
type input "11"
type input "Q15"
type input "12"
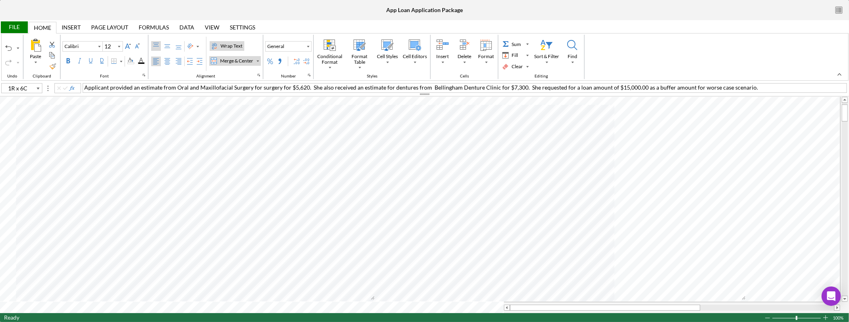
type input "C17"
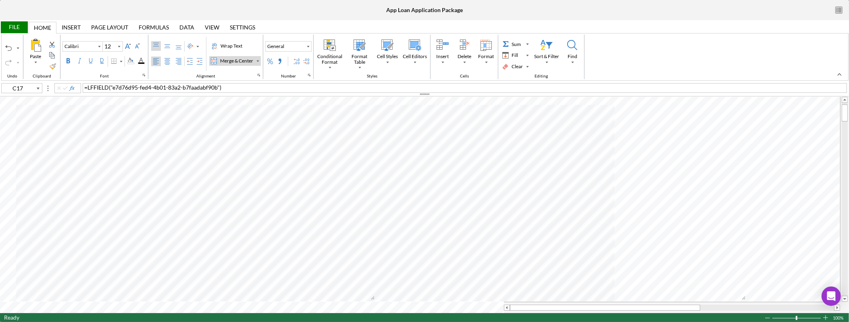
type input "11"
type input "N15"
type input "12"
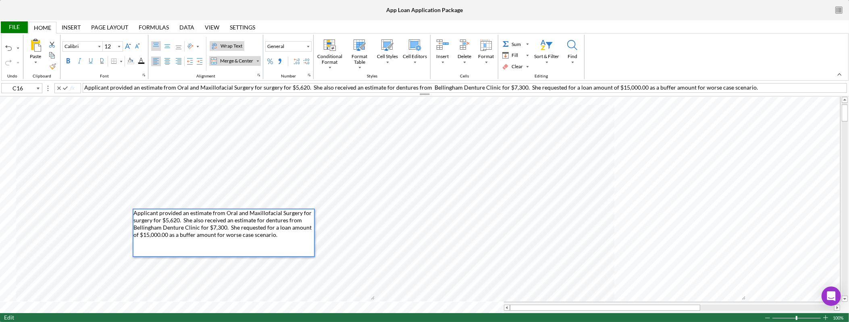
click at [101, 209] on div "Paste Cut Copy AutoFill Applicant provided an estimate from Oral and Maxillofac…" at bounding box center [424, 205] width 849 height 216
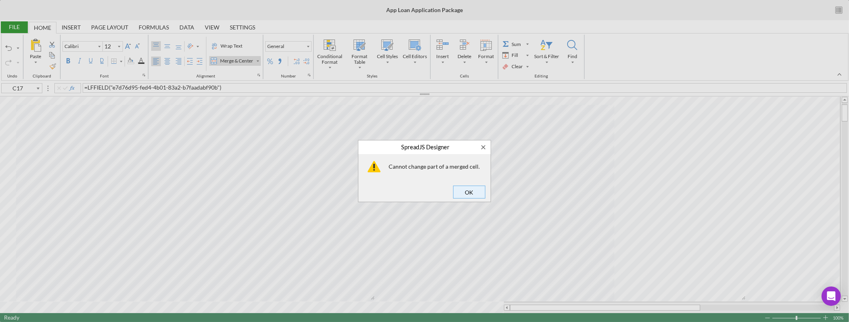
click at [470, 188] on span "OK" at bounding box center [469, 191] width 27 height 11
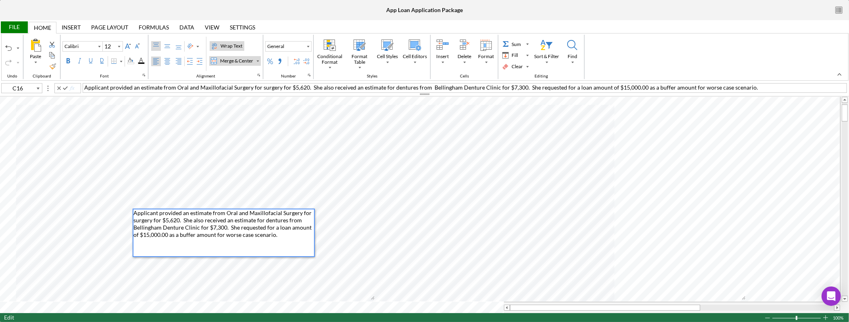
click at [117, 206] on div "Paste Cut Copy AutoFill Applicant provided an estimate from Oral and Maxillofac…" at bounding box center [424, 205] width 849 height 216
click at [193, 224] on div "Applicant provided an estimate from Oral and Maxillofacial Surgery for surgery …" at bounding box center [223, 232] width 181 height 47
type input "L16"
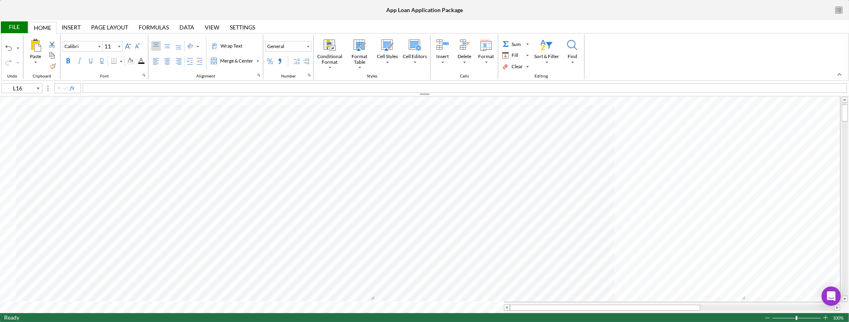
type input "12"
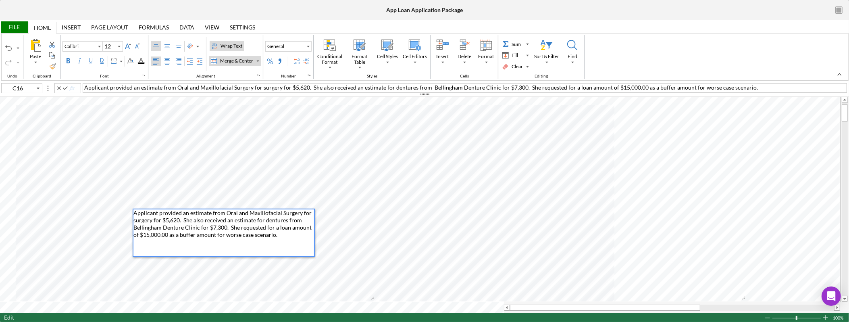
click at [133, 210] on span "Applicant provided an estimate from Oral and Maxillofacial Surgery for surgery …" at bounding box center [222, 223] width 179 height 29
click at [273, 241] on div "Applicant provided an estimate from Oral and Maxillofacial Surgery for surgery …" at bounding box center [223, 232] width 181 height 47
type input "C17"
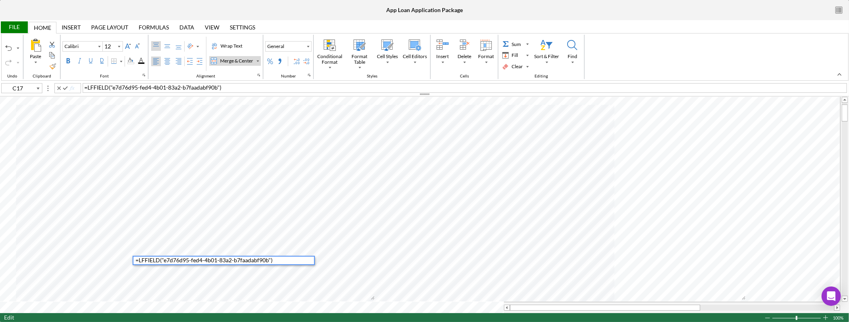
drag, startPoint x: 272, startPoint y: 261, endPoint x: 280, endPoint y: 261, distance: 8.5
click at [272, 261] on span ")" at bounding box center [272, 260] width 2 height 7
type input "11"
type input "O16"
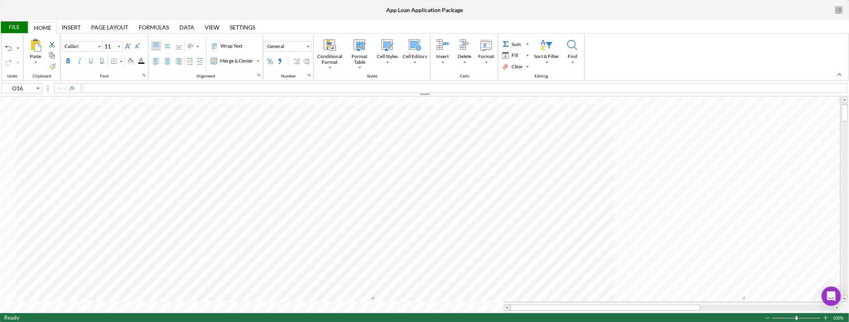
type input "12"
type input "C15"
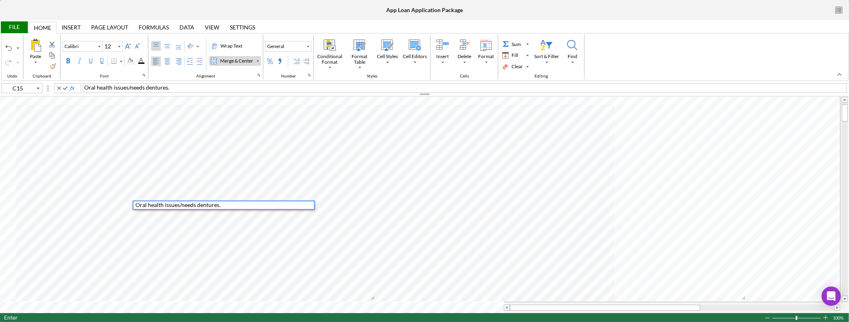
type input "I15"
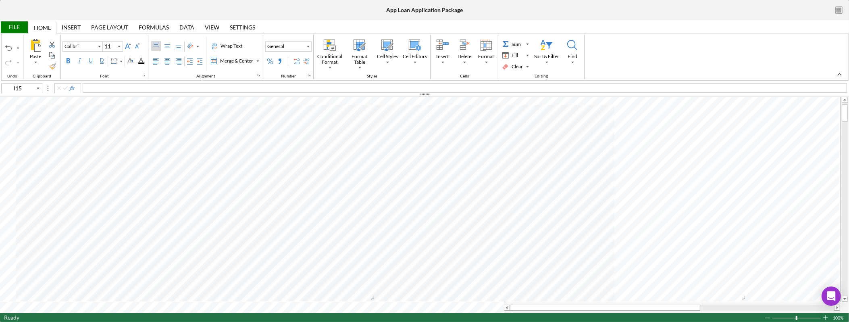
type input "12"
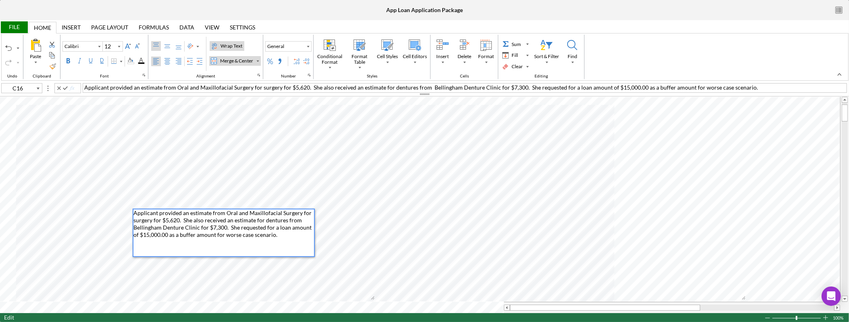
click at [94, 206] on div "Paste Cut Copy AutoFill Applicant provided an estimate from Oral and Maxillofac…" at bounding box center [424, 205] width 849 height 216
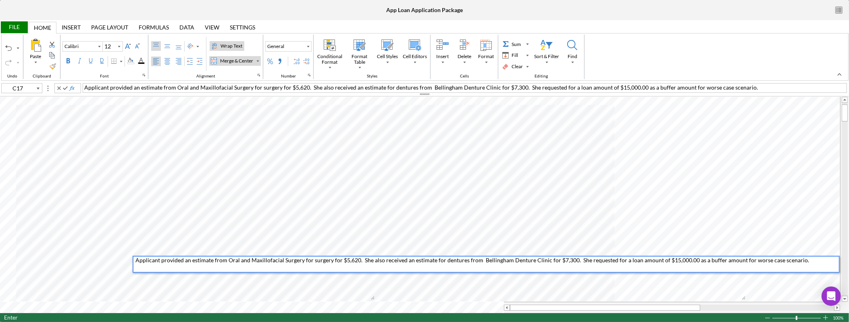
click at [235, 49] on div "Wrap Text" at bounding box center [231, 45] width 25 height 7
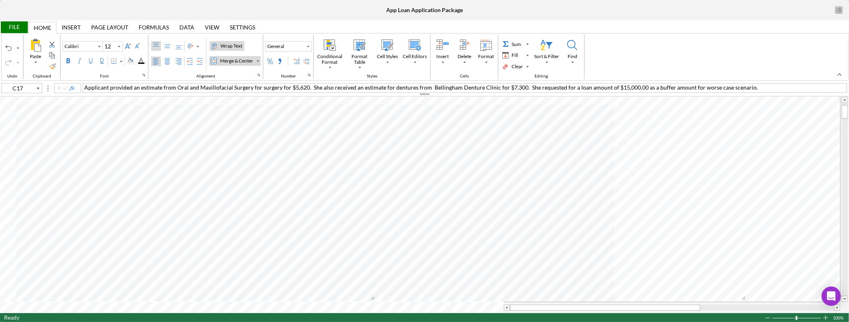
type input "C16"
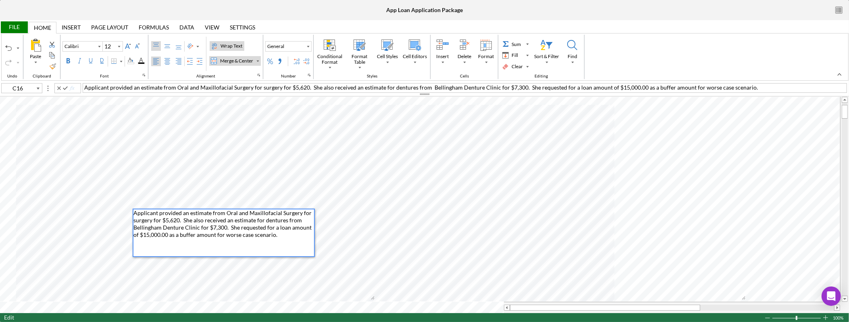
click at [116, 214] on div "Paste Cut Copy AutoFill Applicant provided an estimate from Oral and Maxillofac…" at bounding box center [424, 205] width 849 height 216
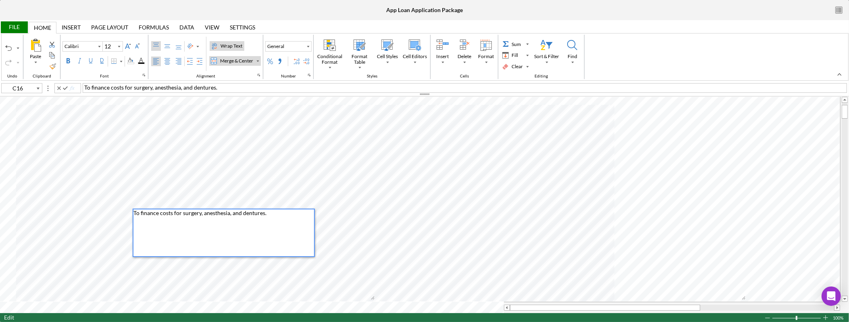
type input "I16"
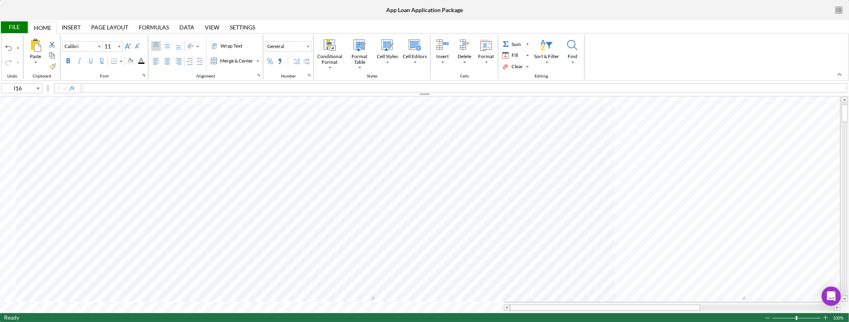
type input "12"
type input "C15"
type input "11"
type input "M17"
type input "12"
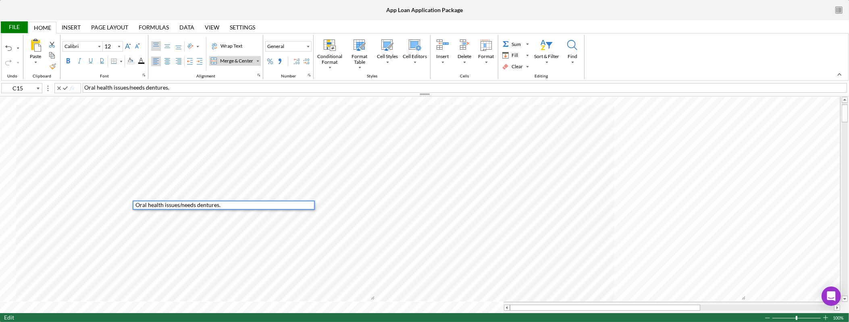
click at [176, 87] on div "Oral health issues/needs dentures." at bounding box center [465, 88] width 765 height 10
type input "I15"
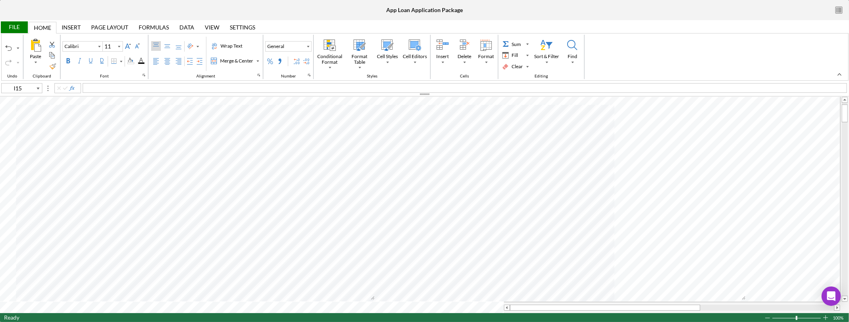
type input "12"
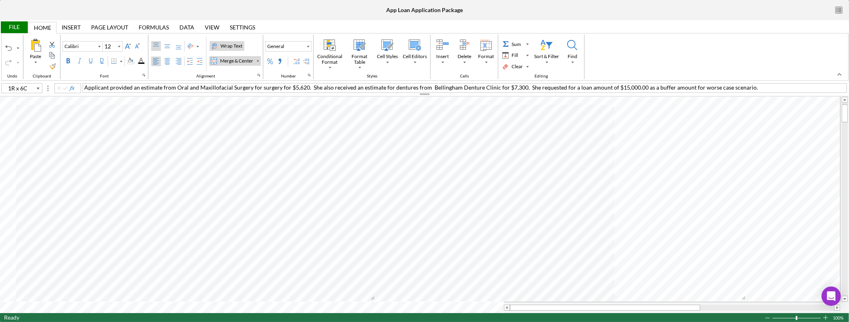
type input "C17"
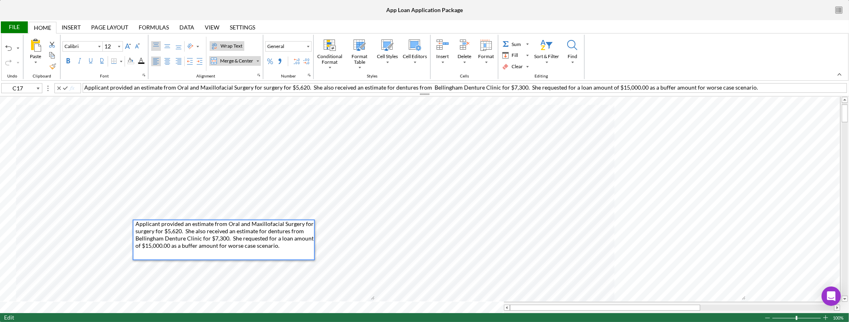
click at [166, 231] on span "Applicant provided an estimate from Oral and Maxillofacial Surgery for surgery …" at bounding box center [225, 234] width 179 height 29
click at [279, 248] on div "Applicant provided an estimate from Oral and Maxillofacial Surgery for $5,620. …" at bounding box center [225, 239] width 179 height 39
type input "L17"
type input "11"
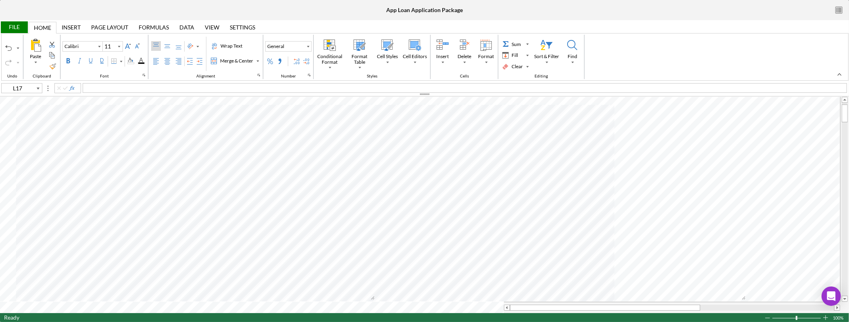
type input "Arial"
type input "12"
type input "C18"
click at [120, 48] on icon "Font Size" at bounding box center [118, 47] width 7 height 10
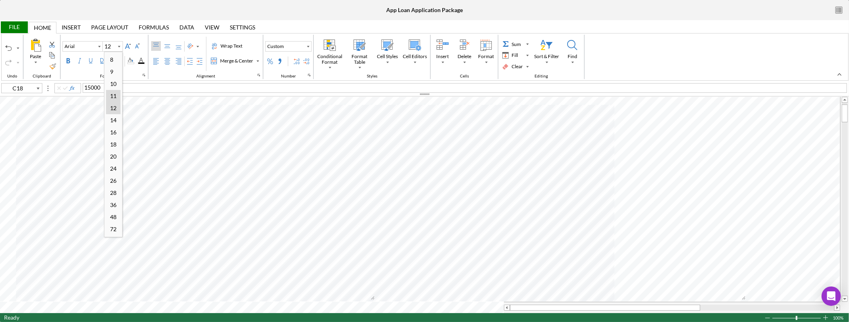
click at [117, 93] on div "11" at bounding box center [113, 95] width 15 height 11
type input "12"
type input "C19"
type input "Calibri"
type input "C15"
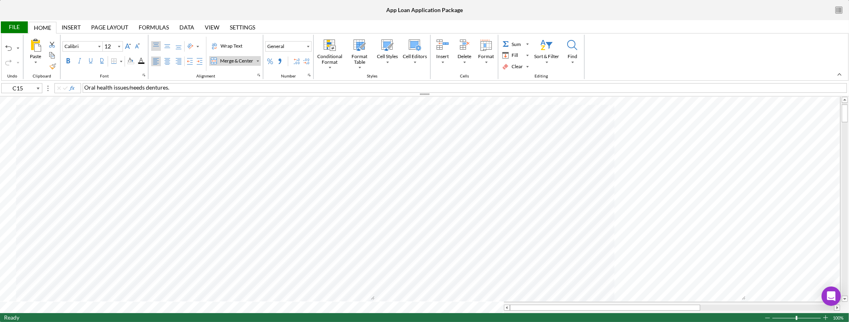
type input "11"
type input "M15"
type input "12"
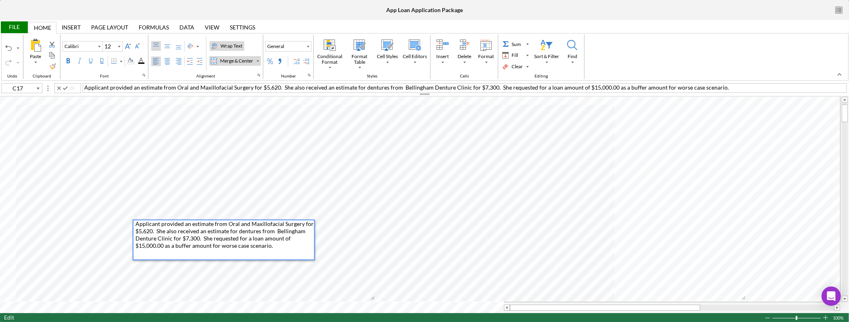
type input "O11"
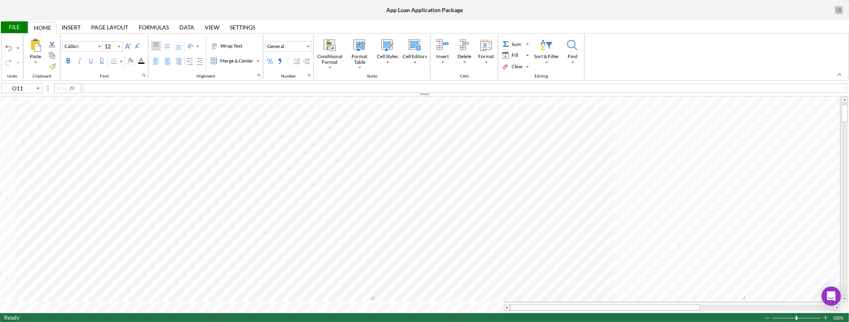
type input "11"
type input "Arial"
type input "12"
type input "J10"
type input "10"
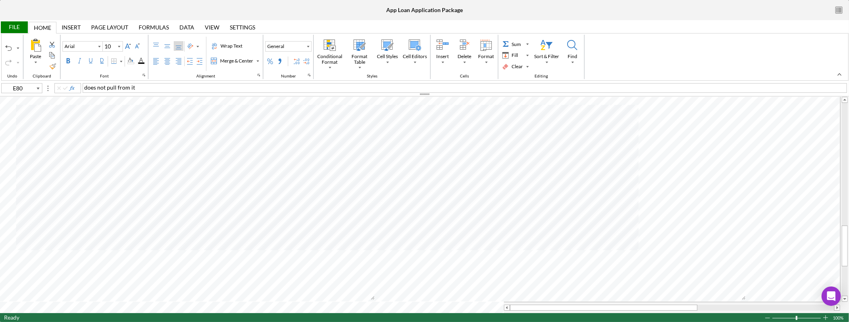
type input "C19"
type input "12"
type input "C39"
type input "10"
type input "D39"
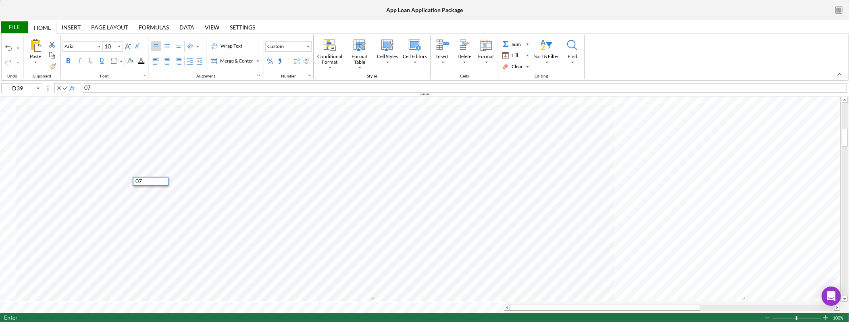
type input "12"
type input "C39"
type input "10"
type input "Calibri"
type input "11"
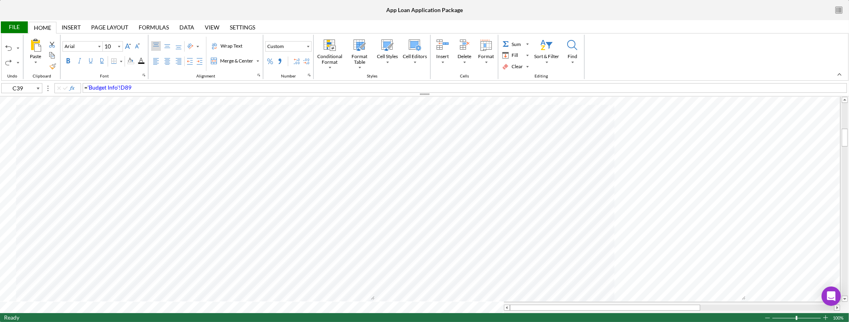
type input "K37"
type input "Arial"
type input "12"
click at [170, 87] on div "48 mo $345.44; 60 mo $283.0" at bounding box center [465, 88] width 765 height 10
type input "C21"
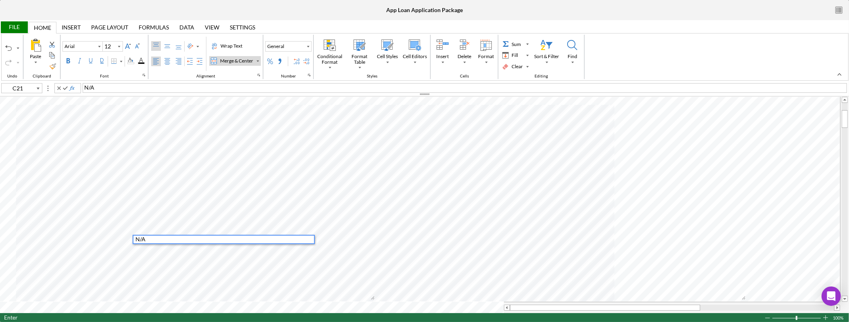
type input "C22"
type input "Calibri"
type input "11"
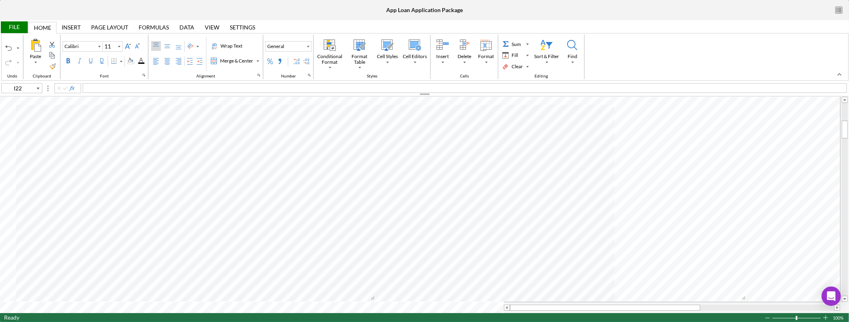
type input "J10"
type input "Arial"
type input "10"
click at [17, 27] on div "File" at bounding box center [14, 27] width 28 height 12
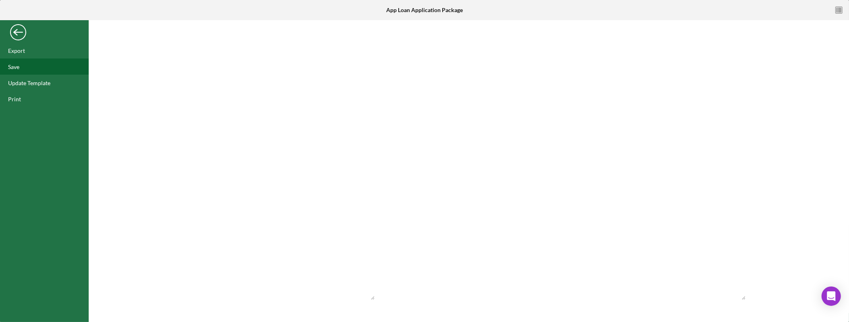
click at [28, 67] on div "Save" at bounding box center [44, 66] width 89 height 16
click at [13, 32] on div "Back" at bounding box center [18, 30] width 16 height 16
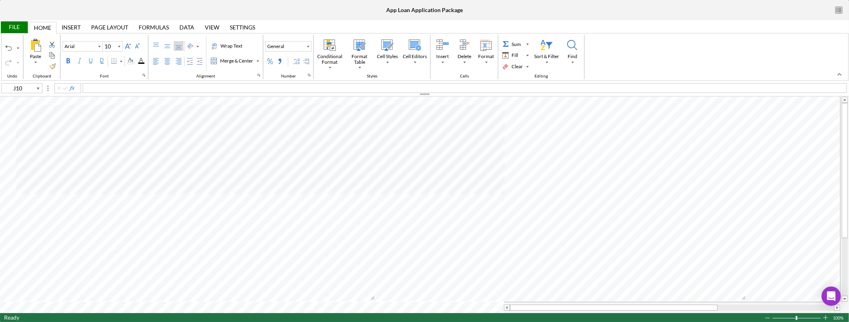
type input "I22"
type input "Calibri"
type input "11"
type input "J10"
type input "Arial"
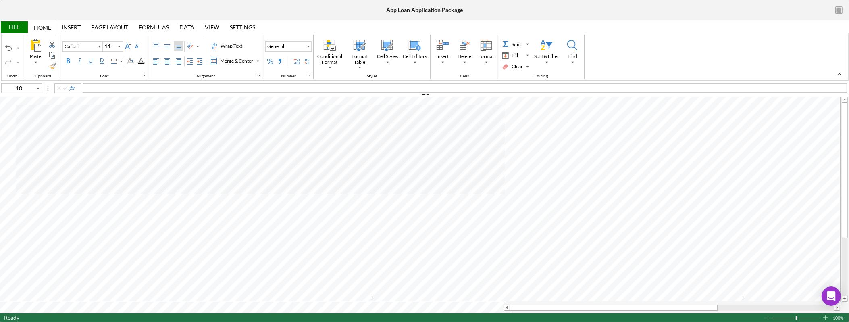
type input "10"
type input "I22"
type input "Calibri"
type input "11"
type input "E80"
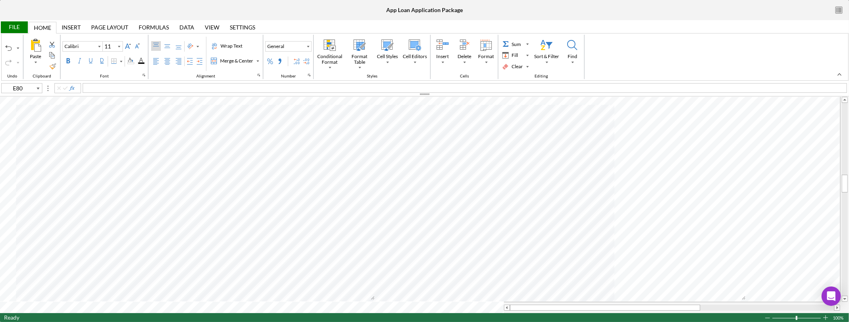
type input "Arial"
type input "10"
type input "I22"
type input "Calibri"
type input "11"
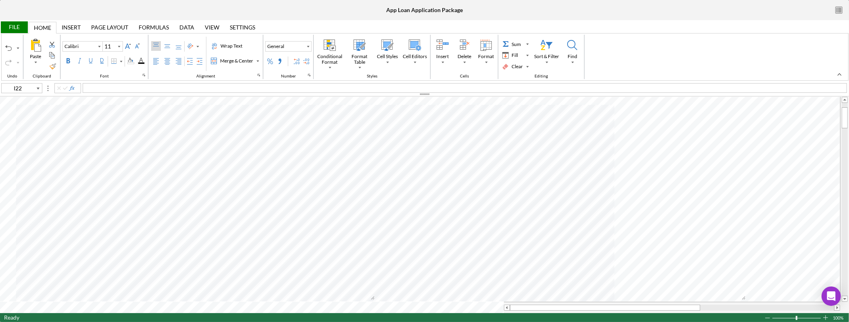
type input "J10"
type input "Arial"
type input "10"
type input "A3"
type input "Calibri"
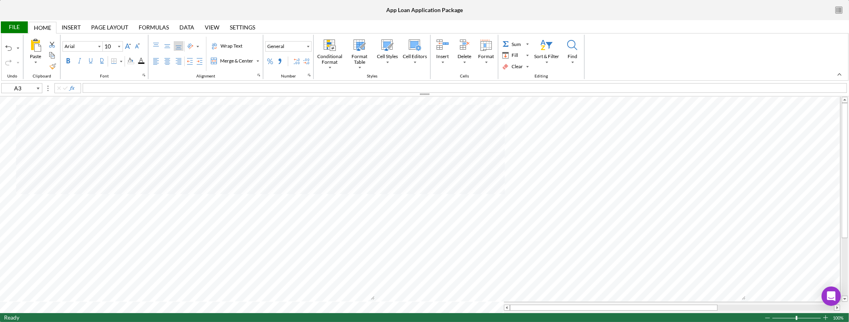
type input "11"
type input "A2"
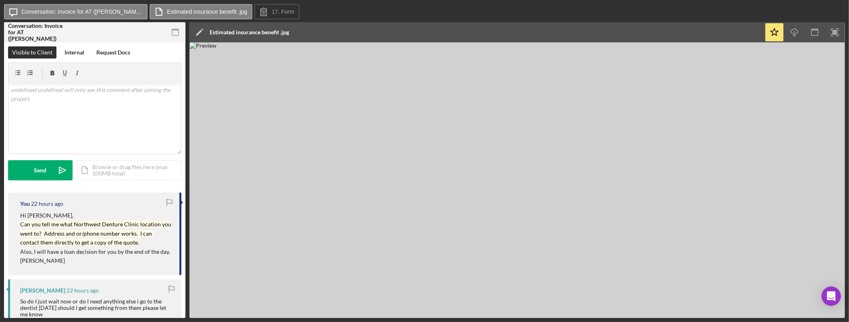
click at [535, 174] on img at bounding box center [518, 179] width 656 height 275
click at [553, 90] on img at bounding box center [518, 179] width 656 height 275
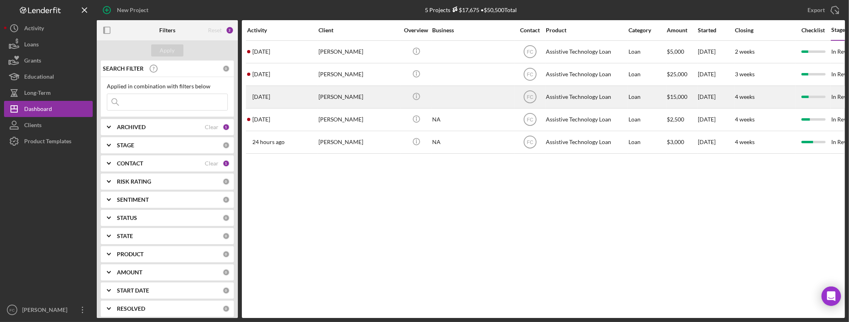
click at [351, 98] on div "[PERSON_NAME]" at bounding box center [359, 96] width 81 height 21
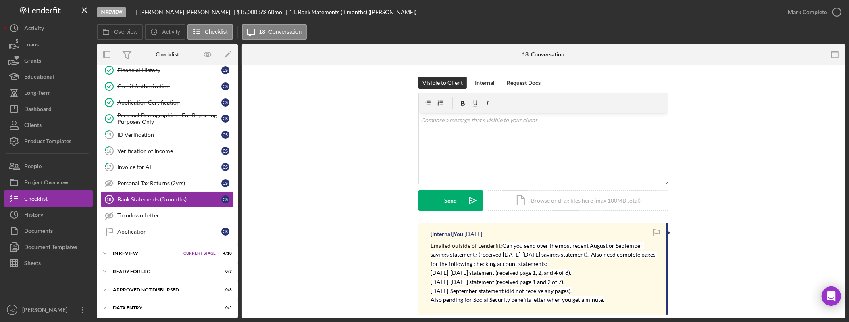
scroll to position [256, 0]
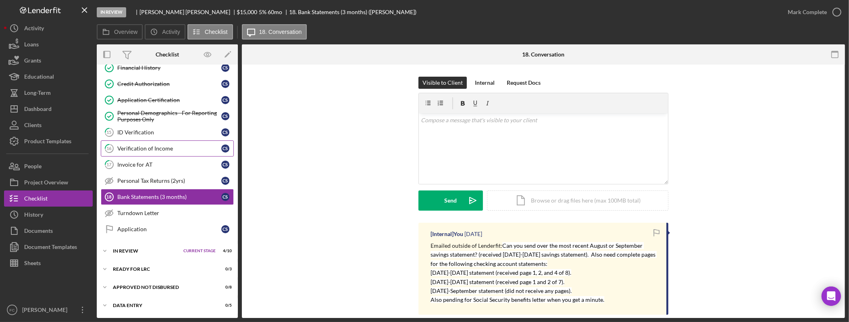
click at [161, 152] on link "16 Verification of Income C S" at bounding box center [167, 148] width 133 height 16
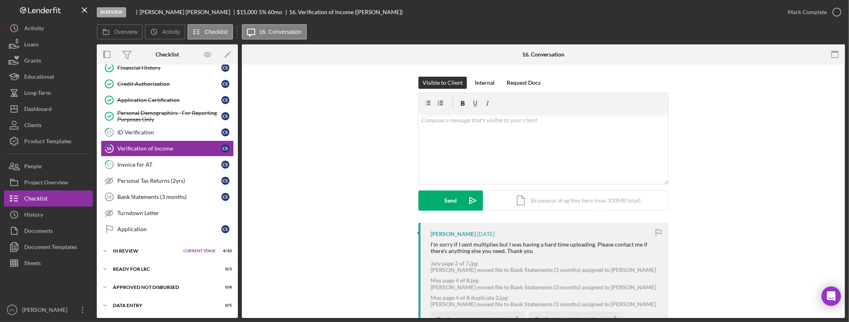
scroll to position [297, 0]
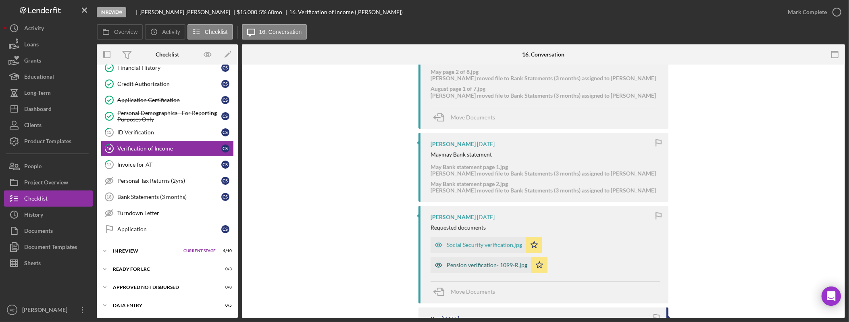
click at [488, 267] on div "Pension verification- 1099-R.jpg" at bounding box center [487, 265] width 81 height 6
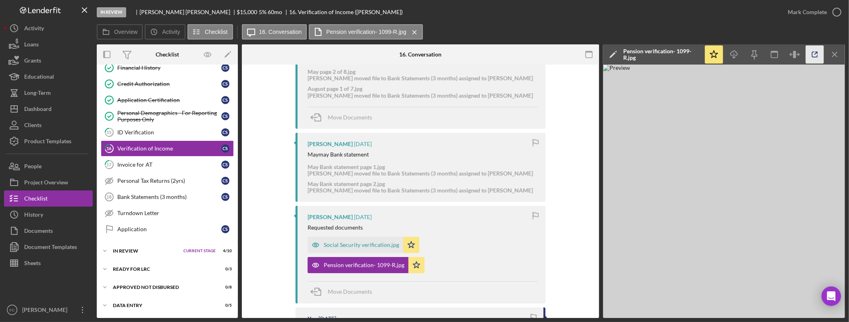
click at [816, 50] on icon "button" at bounding box center [815, 55] width 18 height 18
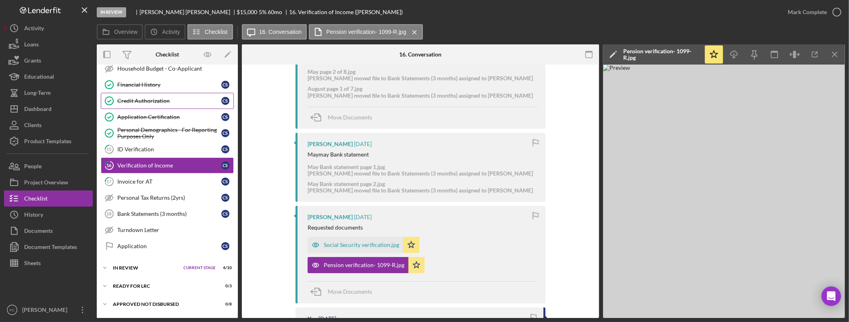
click at [157, 109] on link "Credit Authorization Credit Authorization C S" at bounding box center [167, 101] width 133 height 16
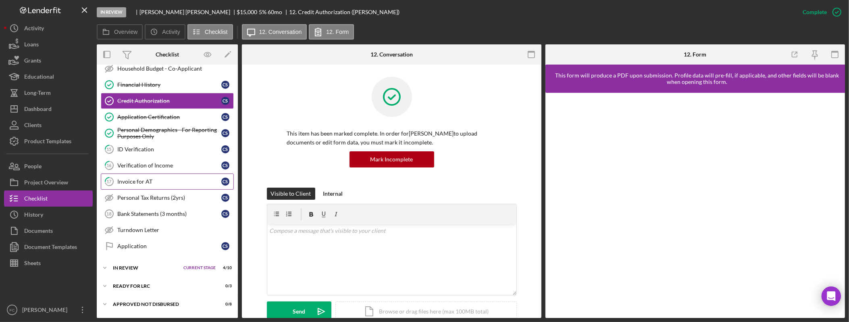
click at [161, 185] on div "Invoice for AT" at bounding box center [169, 181] width 104 height 6
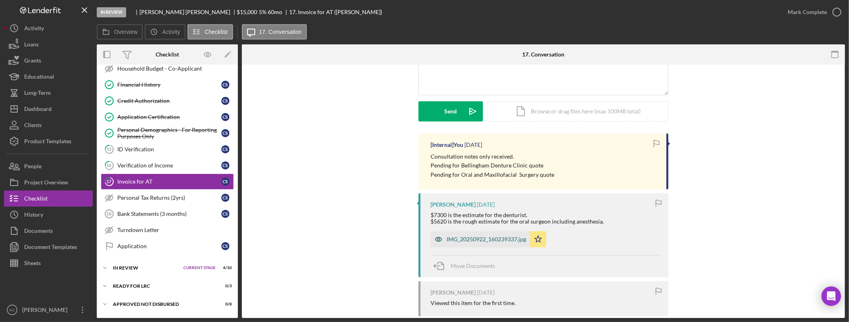
scroll to position [90, 0]
click at [510, 238] on div "IMG_20250922_160239337.jpg" at bounding box center [486, 239] width 79 height 6
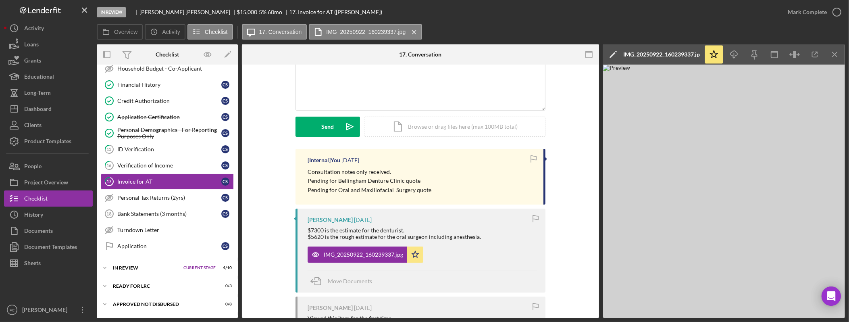
scroll to position [188, 0]
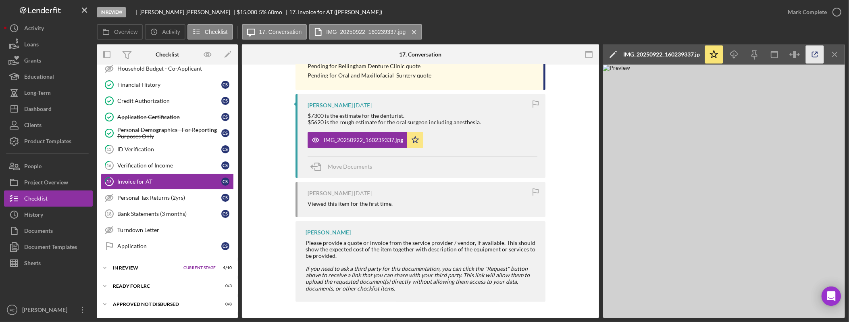
click at [814, 55] on icon "button" at bounding box center [815, 55] width 18 height 18
click at [735, 163] on img at bounding box center [724, 191] width 242 height 253
click at [771, 146] on img at bounding box center [724, 191] width 242 height 253
click at [718, 211] on img at bounding box center [724, 191] width 242 height 253
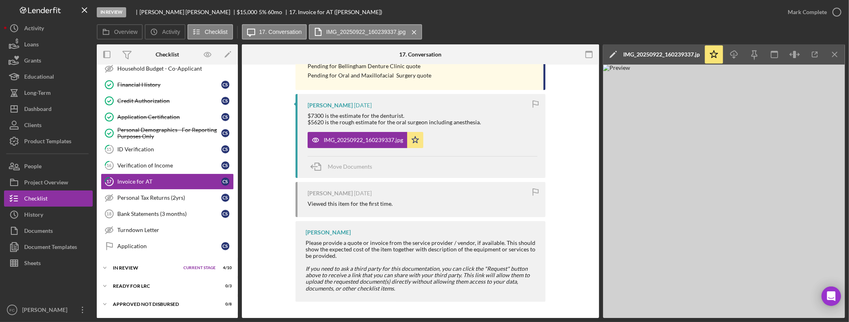
click at [717, 211] on img at bounding box center [724, 191] width 242 height 253
click at [736, 55] on icon "button" at bounding box center [734, 53] width 7 height 4
click at [189, 217] on div "Bank Statements (3 months)" at bounding box center [169, 214] width 104 height 6
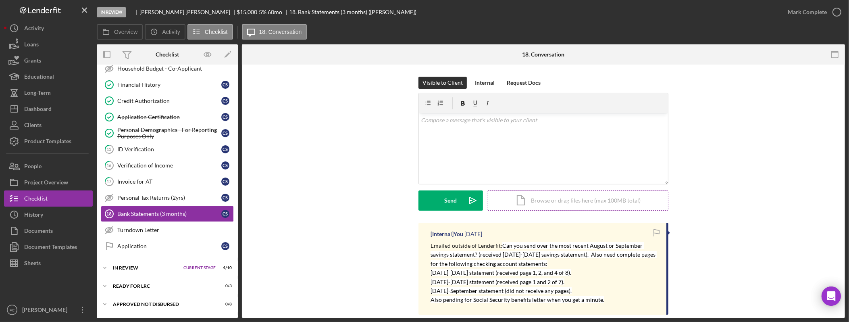
click at [559, 202] on div "Icon/Document Browse or drag files here (max 100MB total) Tap to choose files o…" at bounding box center [577, 200] width 181 height 20
click at [459, 201] on div "Upload" at bounding box center [451, 200] width 18 height 20
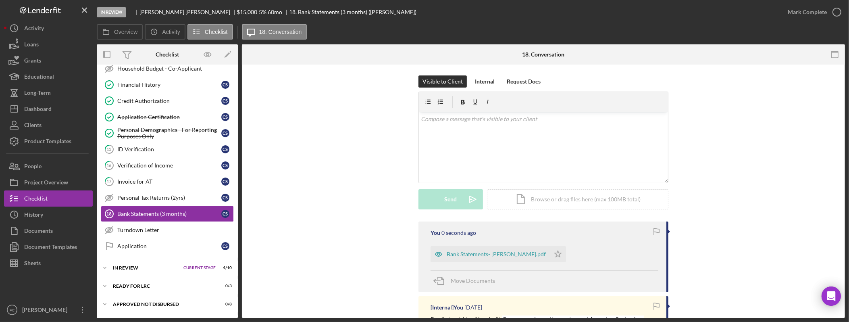
scroll to position [2, 0]
click at [555, 254] on polygon "button" at bounding box center [558, 253] width 7 height 6
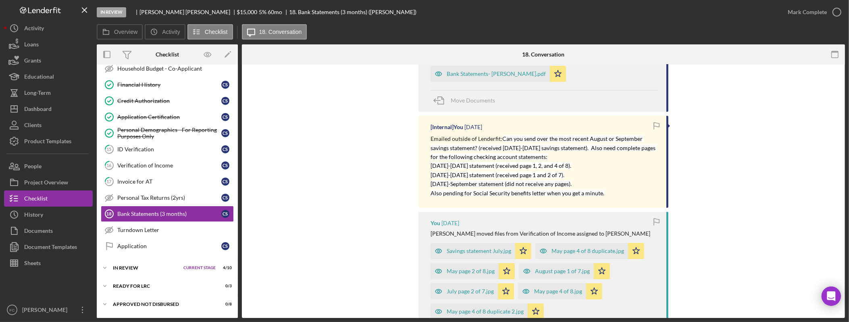
scroll to position [194, 0]
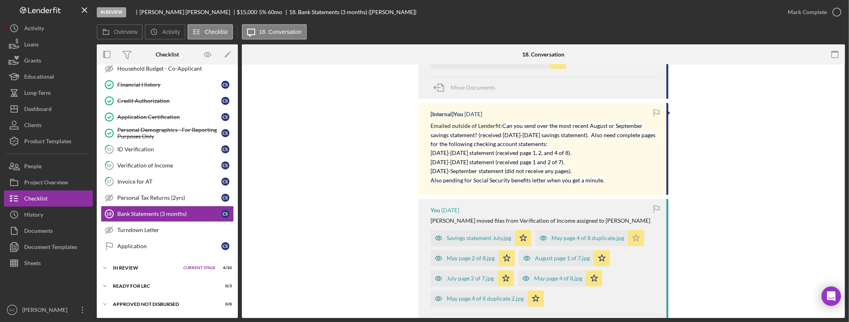
click at [638, 238] on icon "Icon/Star" at bounding box center [636, 238] width 16 height 16
click at [526, 238] on icon "Icon/Star" at bounding box center [523, 238] width 16 height 16
click at [505, 259] on icon "Icon/Star" at bounding box center [507, 258] width 16 height 16
click at [504, 277] on icon "Icon/Star" at bounding box center [506, 278] width 16 height 16
click at [599, 259] on icon "Icon/Star" at bounding box center [602, 258] width 16 height 16
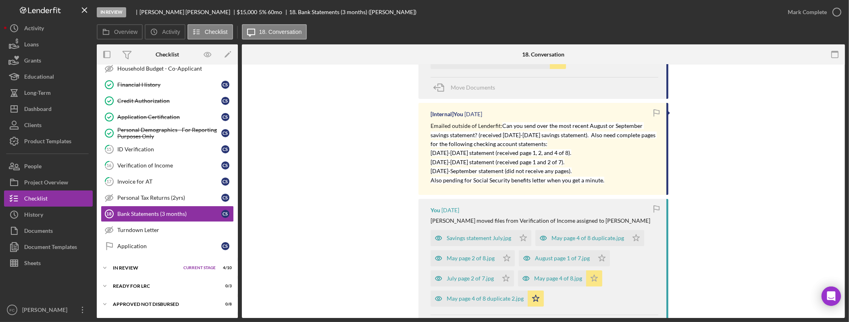
click at [591, 278] on polygon "button" at bounding box center [594, 278] width 7 height 6
click at [536, 298] on polygon "button" at bounding box center [536, 298] width 7 height 6
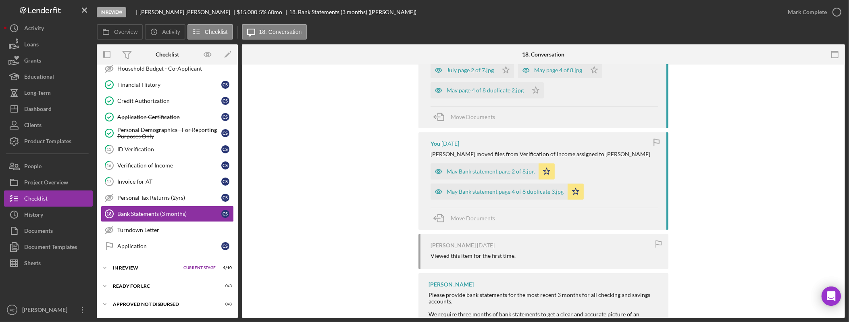
scroll to position [423, 0]
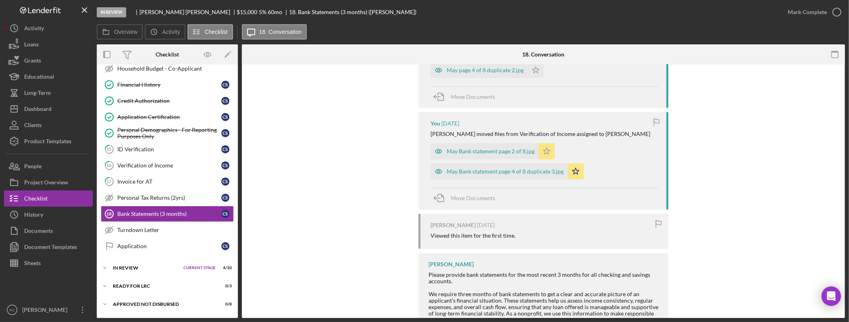
click at [546, 152] on polygon "button" at bounding box center [547, 151] width 7 height 6
click at [571, 173] on icon "Icon/Star" at bounding box center [576, 171] width 16 height 16
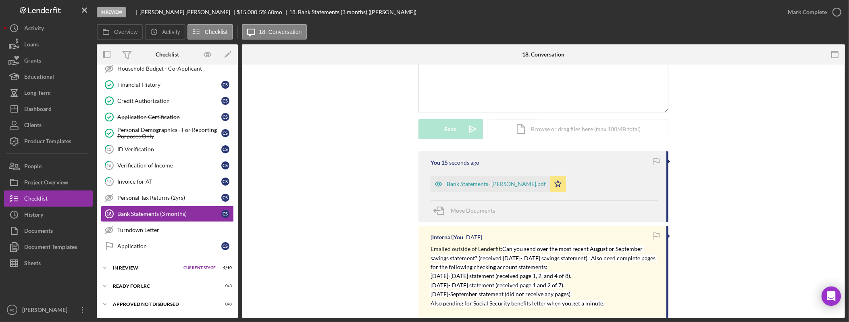
scroll to position [0, 0]
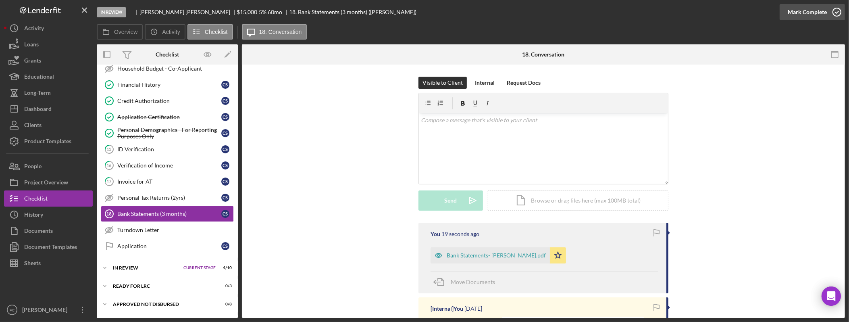
click at [796, 13] on div "Mark Complete" at bounding box center [807, 12] width 39 height 16
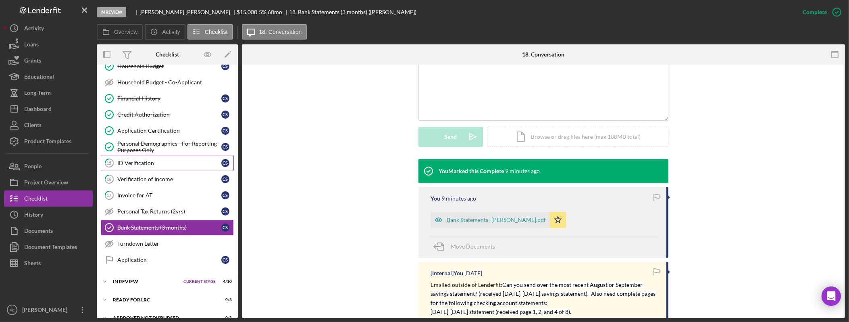
scroll to position [216, 0]
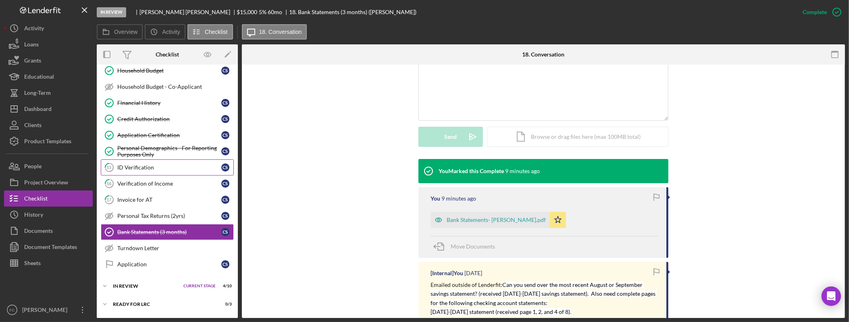
click at [146, 167] on link "15 ID Verification C S" at bounding box center [167, 167] width 133 height 16
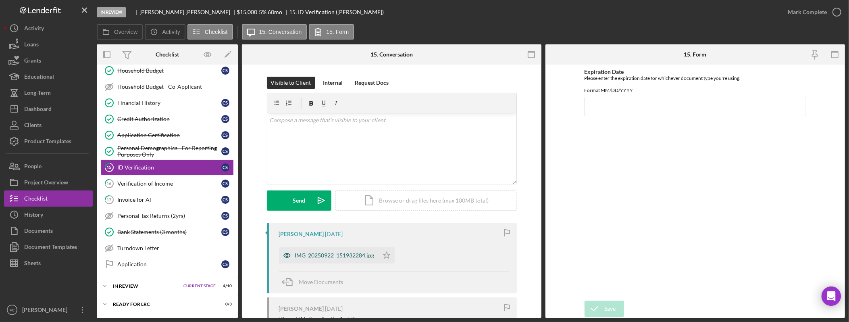
click at [349, 257] on div "IMG_20250922_151932284.jpg" at bounding box center [334, 255] width 79 height 6
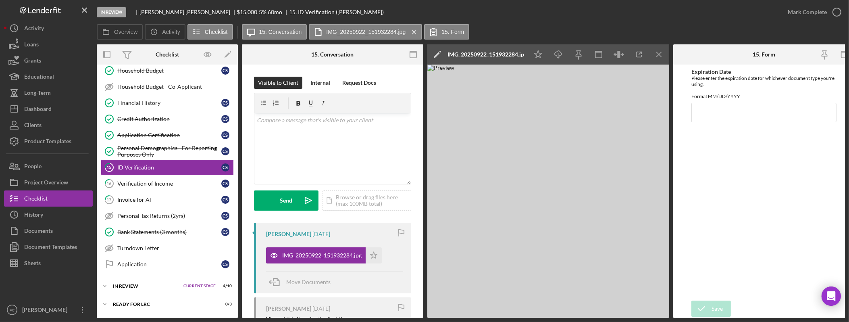
click at [481, 52] on div "IMG_20250922_151932284.jpg" at bounding box center [486, 54] width 77 height 6
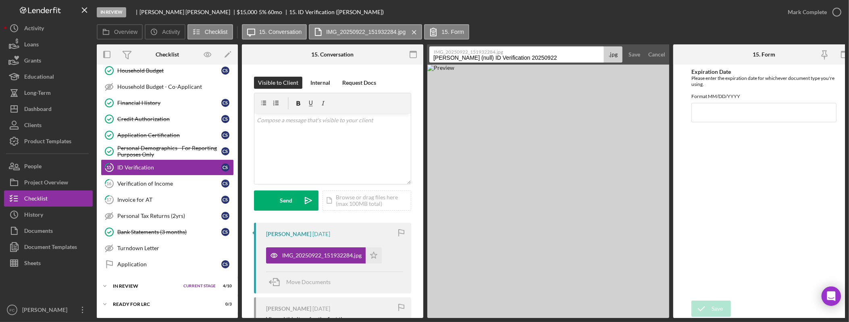
drag, startPoint x: 571, startPoint y: 57, endPoint x: 423, endPoint y: 56, distance: 147.6
click at [423, 56] on div "Overview Internal Workflow Stage In Review Icon/Dropdown Arrow Archive (can una…" at bounding box center [471, 180] width 749 height 273
type input "DL copy"
click at [625, 46] on button "Save" at bounding box center [635, 54] width 20 height 16
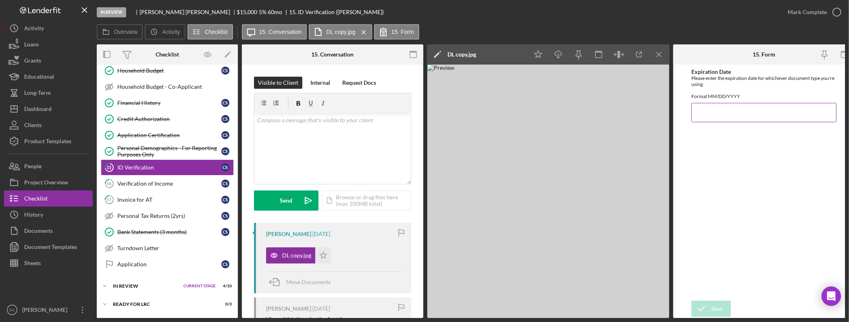
click at [719, 122] on input "Expiration Date" at bounding box center [764, 112] width 145 height 19
type input "09/11/2032"
click at [718, 302] on div "Save" at bounding box center [717, 308] width 11 height 16
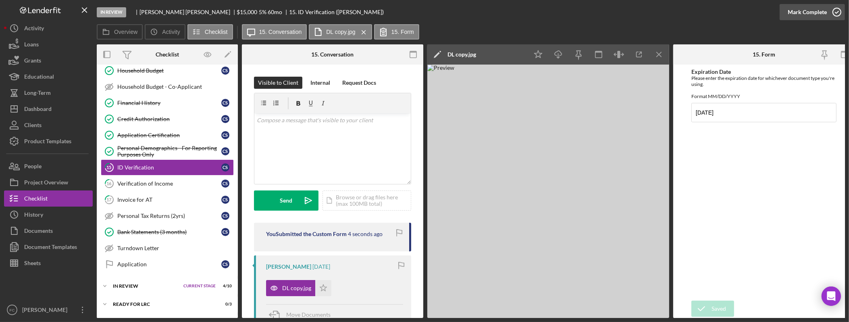
click at [825, 14] on div "Mark Complete" at bounding box center [807, 12] width 39 height 16
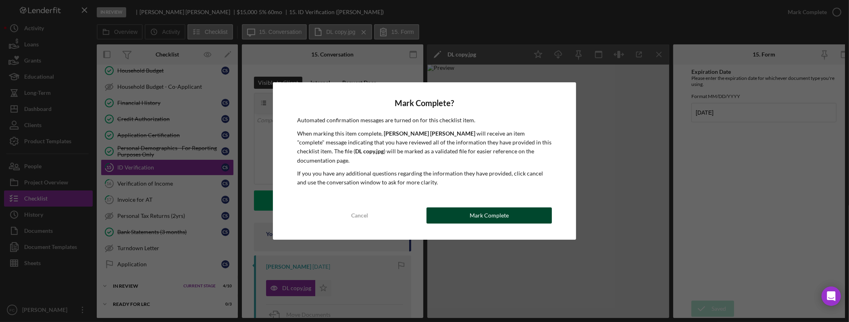
click at [519, 215] on button "Mark Complete" at bounding box center [489, 215] width 125 height 16
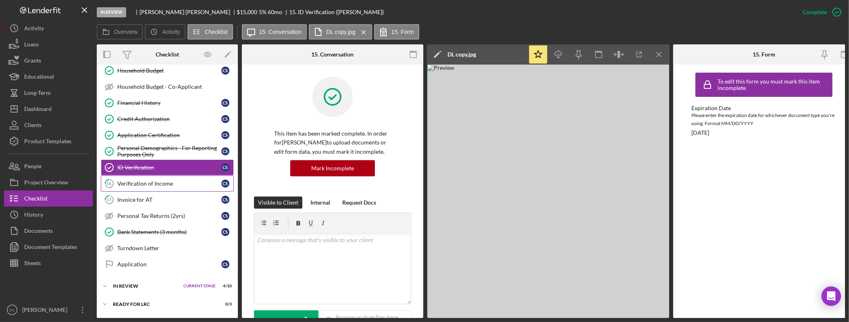
click at [167, 187] on div "Verification of Income" at bounding box center [169, 183] width 104 height 6
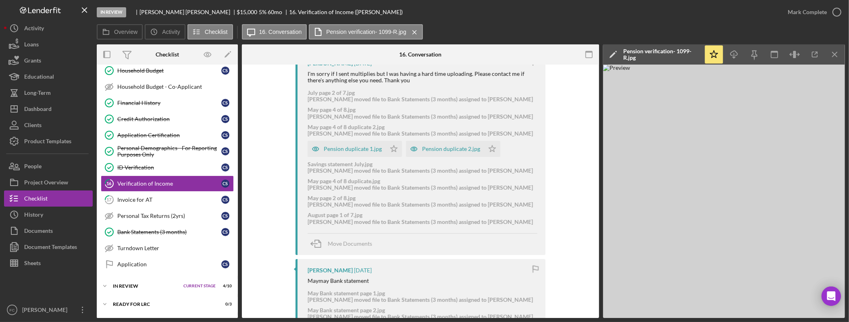
scroll to position [283, 0]
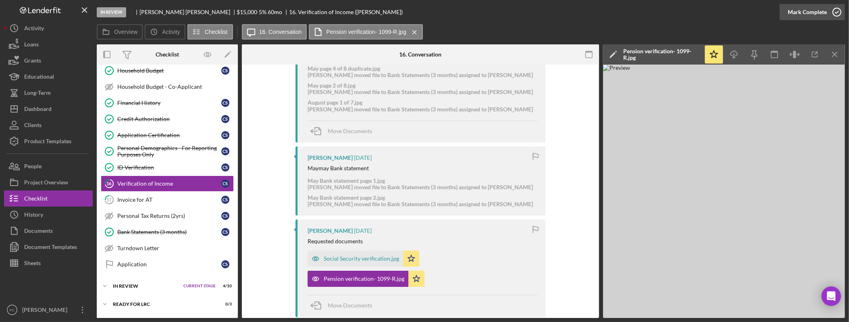
click at [820, 12] on div "Mark Complete" at bounding box center [807, 12] width 39 height 16
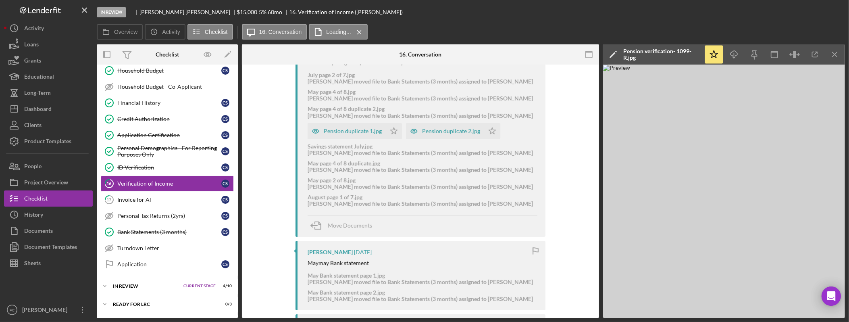
scroll to position [422, 0]
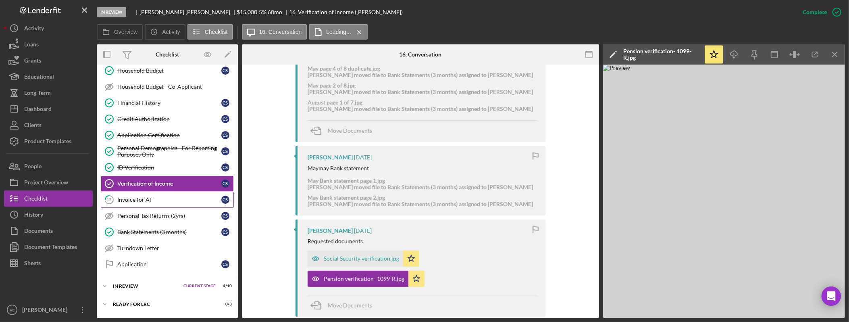
click at [140, 203] on div "Invoice for AT" at bounding box center [169, 199] width 104 height 6
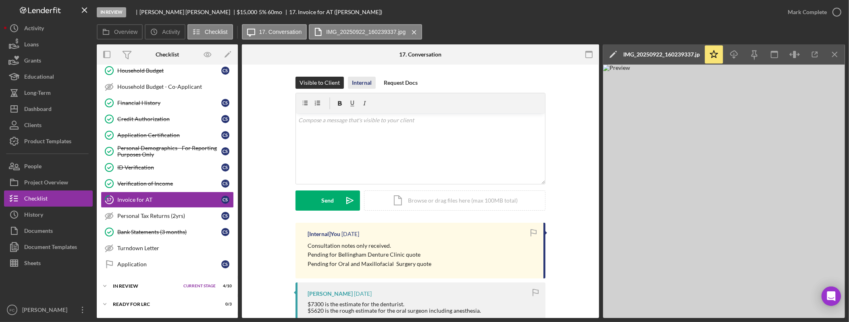
click at [366, 83] on div "Internal" at bounding box center [362, 83] width 20 height 12
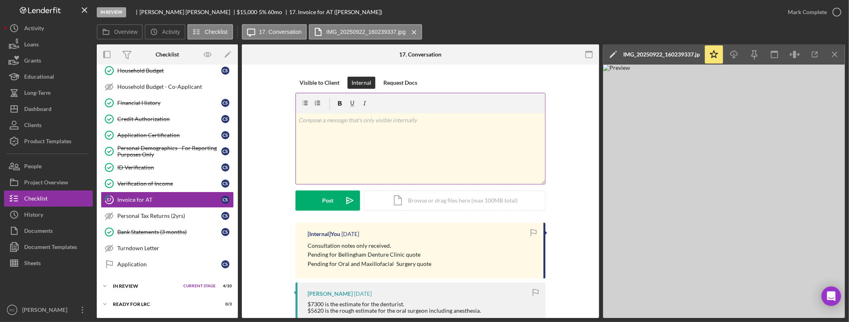
click at [374, 135] on div "v Color teal Color pink Remove color Add row above Add row below Add column bef…" at bounding box center [420, 148] width 249 height 71
click at [414, 264] on p "Pending for Oral and Maxillofacial Surgery quote" at bounding box center [370, 263] width 124 height 9
drag, startPoint x: 411, startPoint y: 265, endPoint x: 336, endPoint y: 268, distance: 75.1
click at [336, 268] on p "Pending for Oral and Maxillofacial Surgery quote" at bounding box center [370, 263] width 124 height 9
copy p "Oral and Maxillofacial Surgery"
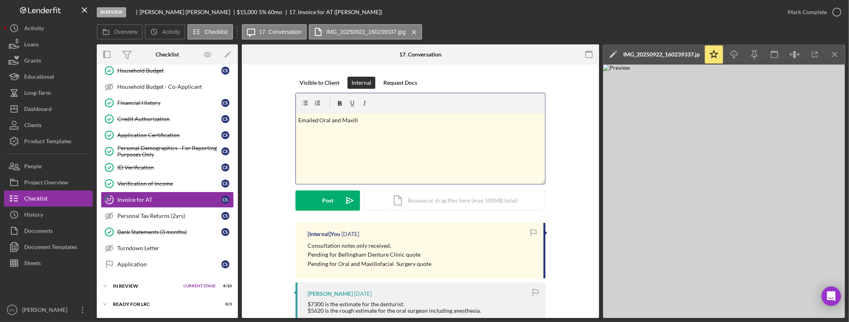
click at [404, 136] on div "v Color teal Color pink Remove color Add row above Add row below Add column bef…" at bounding box center [420, 148] width 249 height 71
drag, startPoint x: 330, startPoint y: 122, endPoint x: 320, endPoint y: 121, distance: 10.5
click at [320, 121] on div "v Color teal Color pink Remove color Add row above Add row below Add column bef…" at bounding box center [420, 148] width 249 height 71
click at [324, 199] on div "Post" at bounding box center [327, 200] width 11 height 20
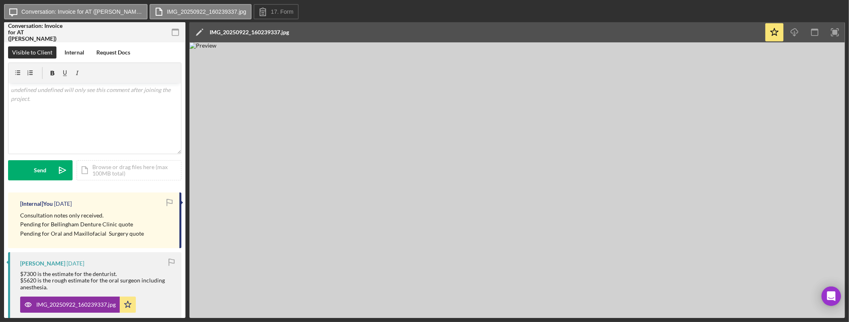
click at [532, 121] on img at bounding box center [518, 179] width 656 height 275
